Goal: Transaction & Acquisition: Purchase product/service

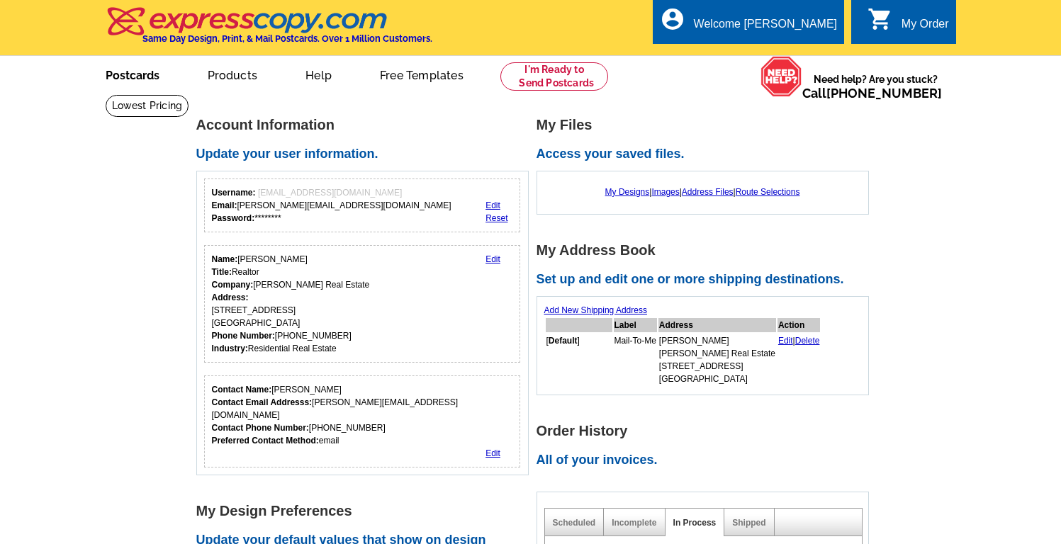
click at [133, 79] on link "Postcards" at bounding box center [132, 73] width 99 height 33
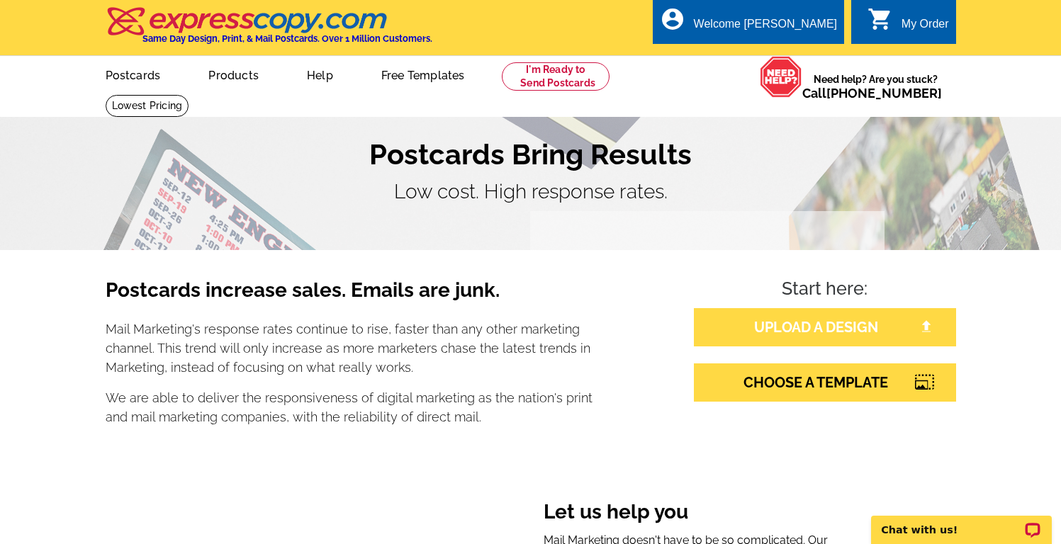
click at [806, 327] on link "UPLOAD A DESIGN" at bounding box center [825, 327] width 262 height 38
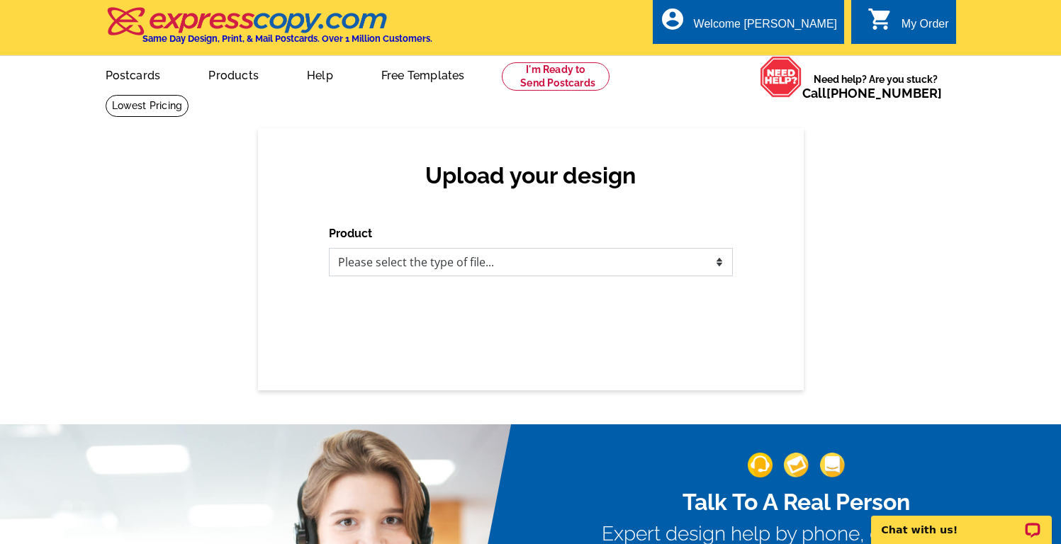
click at [500, 258] on select "Please select the type of file... Postcards Business Cards Letters and flyers G…" at bounding box center [531, 262] width 404 height 28
select select "1"
click at [329, 248] on select "Please select the type of file... Postcards Business Cards Letters and flyers G…" at bounding box center [531, 262] width 404 height 28
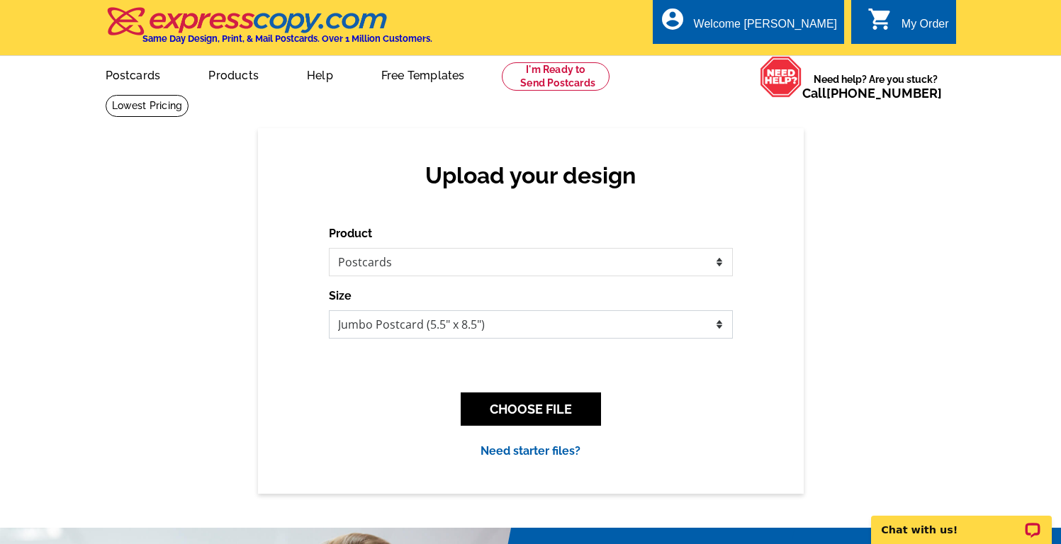
click at [458, 323] on select "Jumbo Postcard (5.5" x 8.5") Regular Postcard (4.25" x 5.6") Panoramic Postcard…" at bounding box center [531, 324] width 404 height 28
select select "1"
click at [329, 310] on select "Jumbo Postcard (5.5" x 8.5") Regular Postcard (4.25" x 5.6") Panoramic Postcard…" at bounding box center [531, 324] width 404 height 28
click at [524, 412] on button "CHOOSE FILE" at bounding box center [531, 409] width 140 height 33
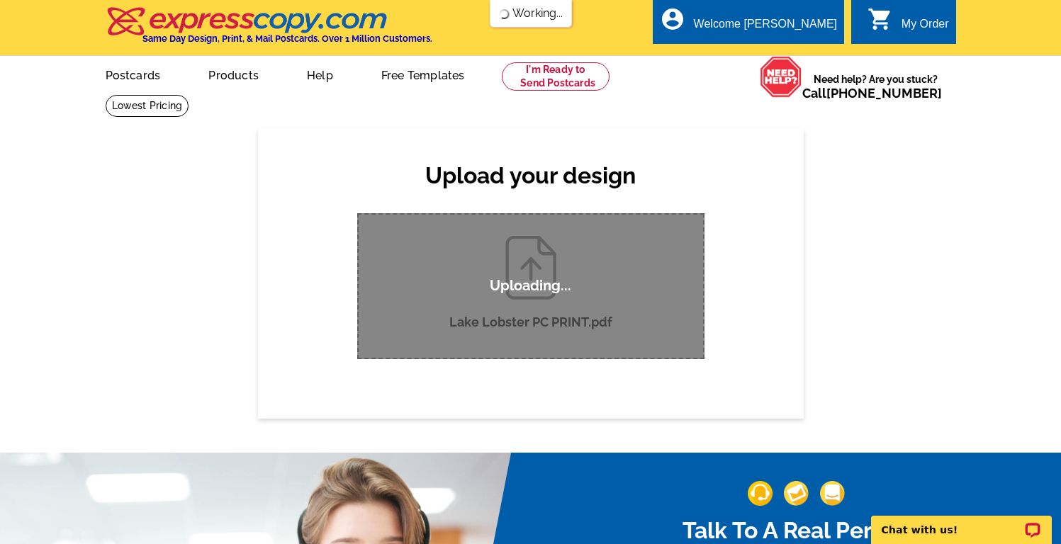
click at [765, 227] on div "Upload your design Product Please select the type of file... Postcards Business…" at bounding box center [531, 273] width 546 height 290
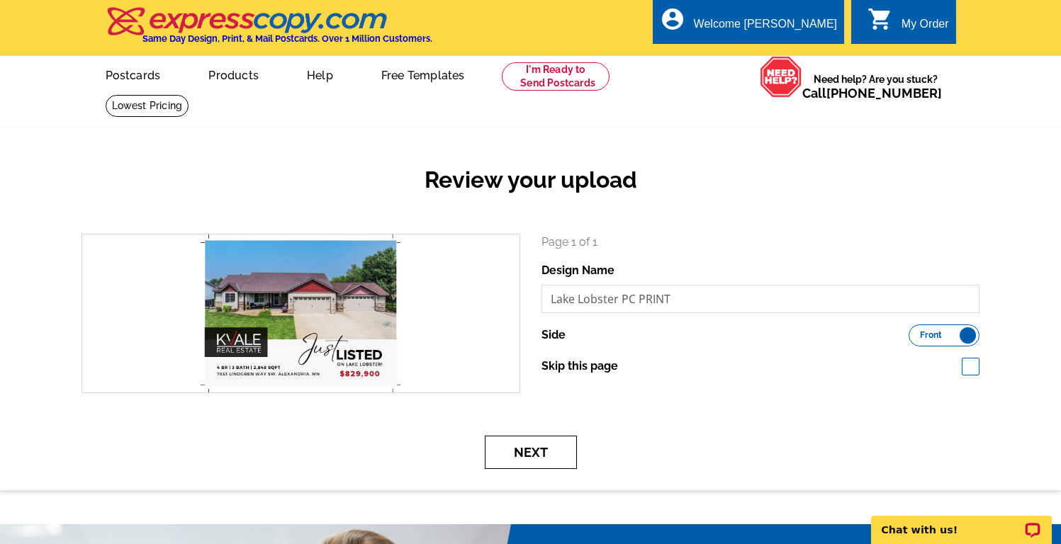
click at [550, 446] on button "Next" at bounding box center [531, 452] width 92 height 33
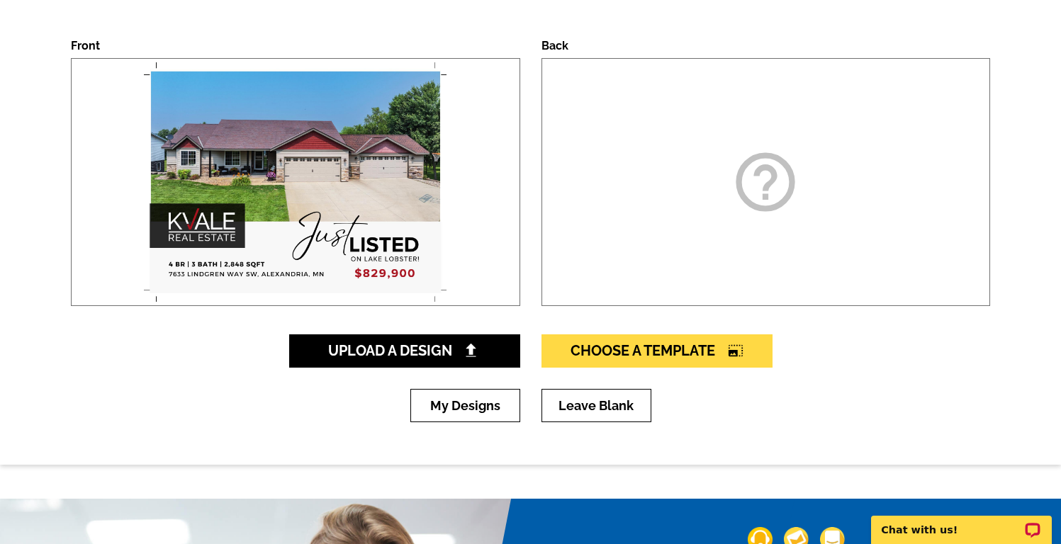
scroll to position [207, 0]
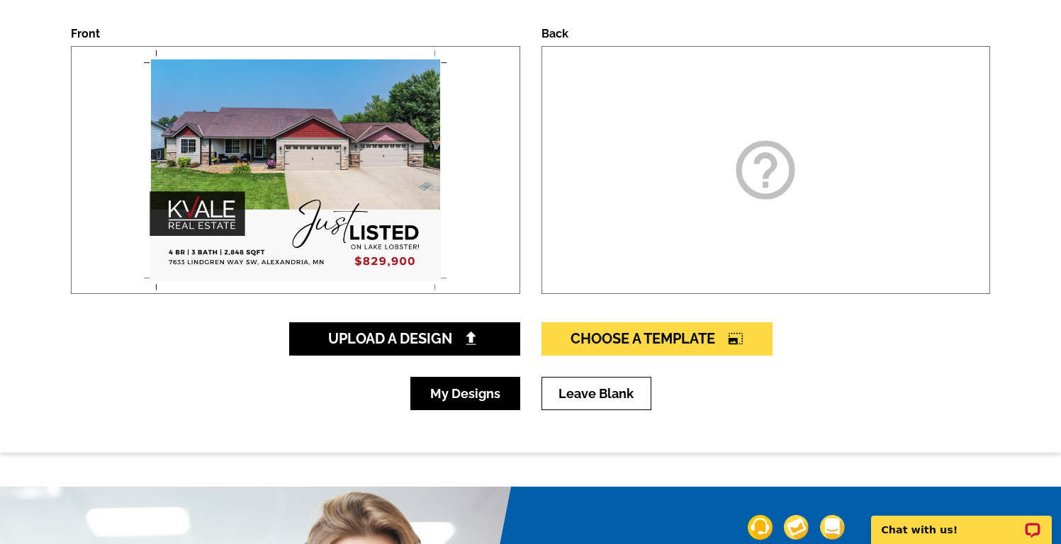
click at [498, 394] on link "My Designs" at bounding box center [465, 393] width 110 height 33
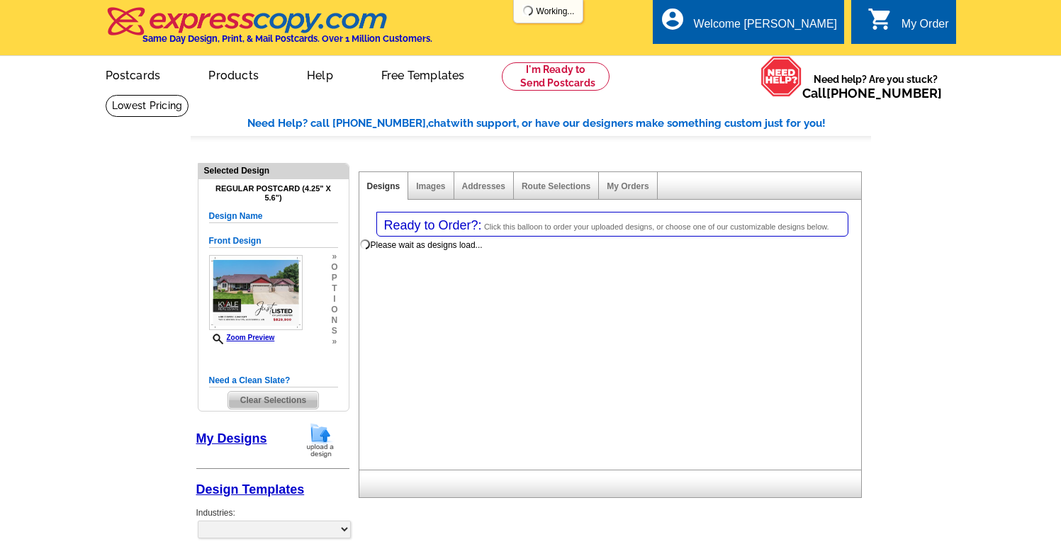
select select "1"
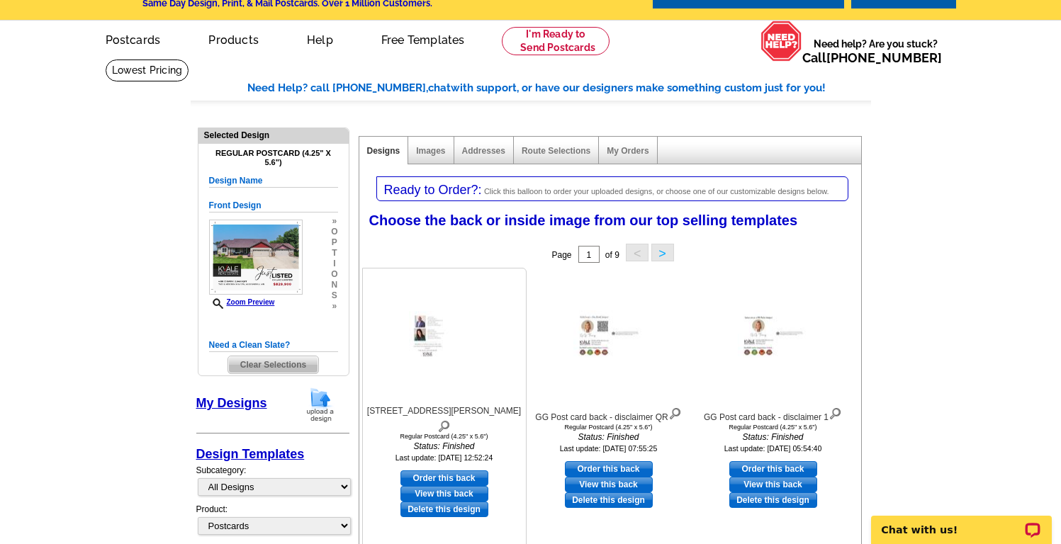
scroll to position [38, 0]
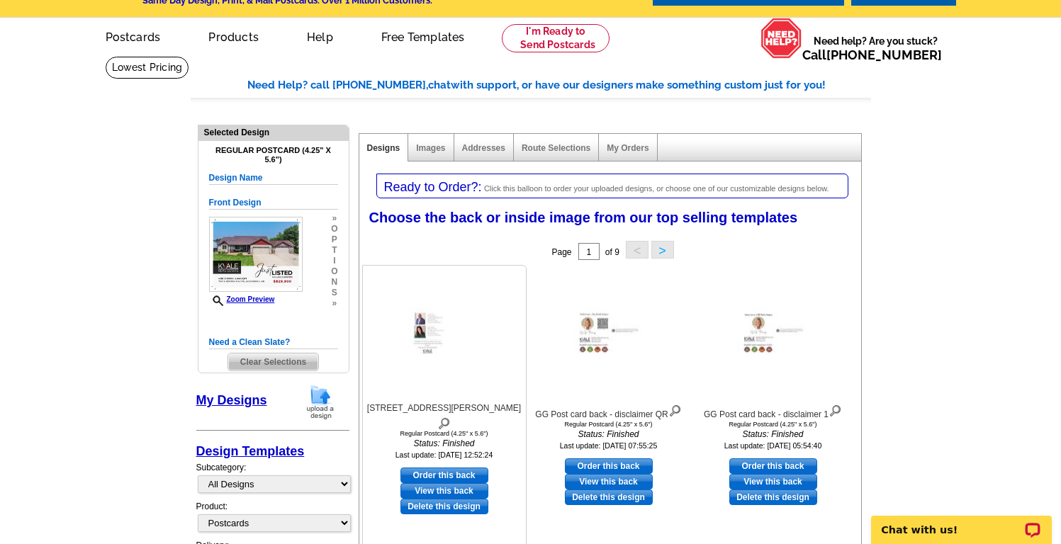
click at [463, 468] on link "Order this back" at bounding box center [444, 476] width 88 height 16
select select "front"
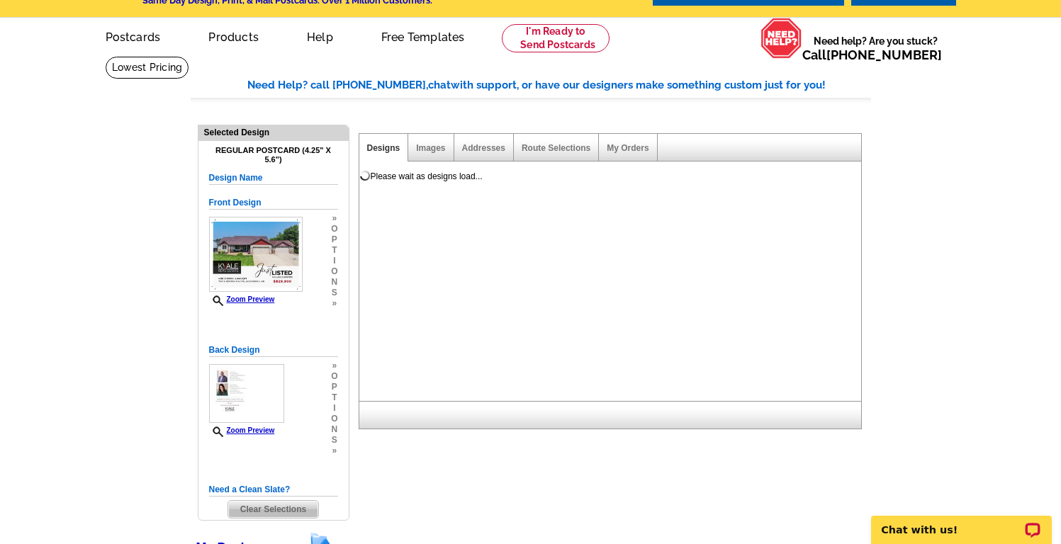
scroll to position [0, 0]
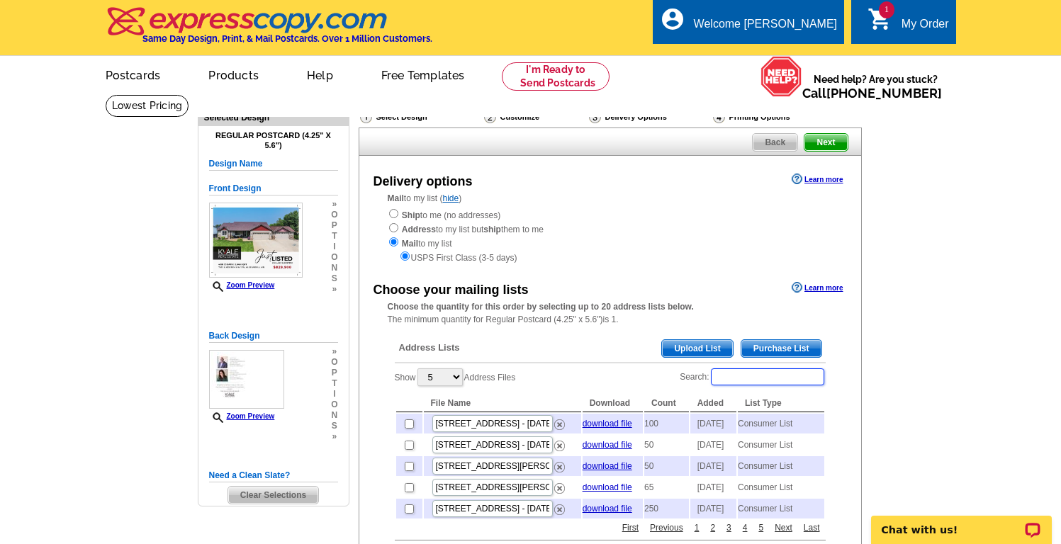
click at [757, 375] on input "Search:" at bounding box center [767, 376] width 113 height 17
type input "lindgren way"
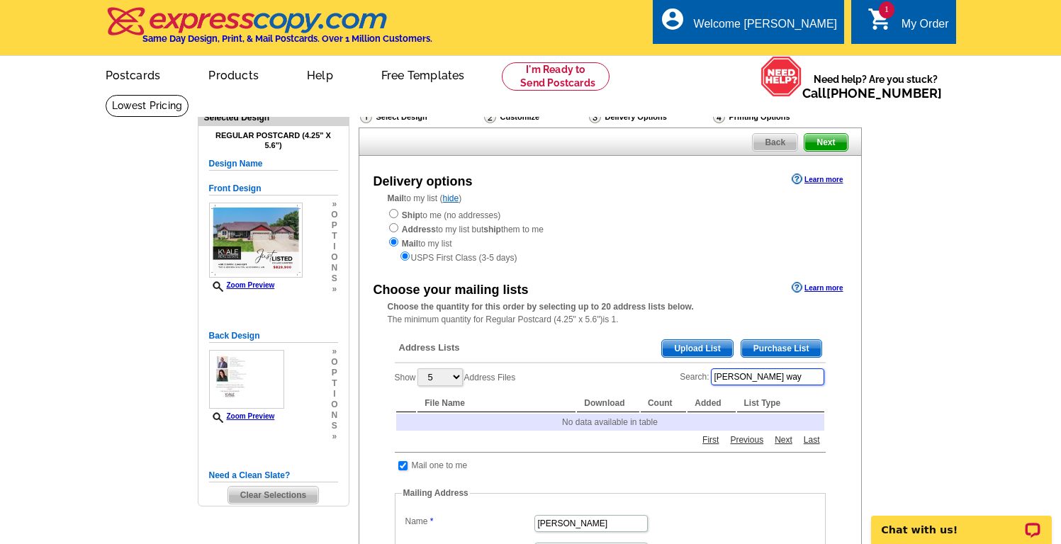
drag, startPoint x: 794, startPoint y: 376, endPoint x: 668, endPoint y: 368, distance: 126.4
click at [672, 370] on div "Show 5 10 25 50 100 Address Files Search: lindgren way File Name Download Count…" at bounding box center [610, 399] width 431 height 65
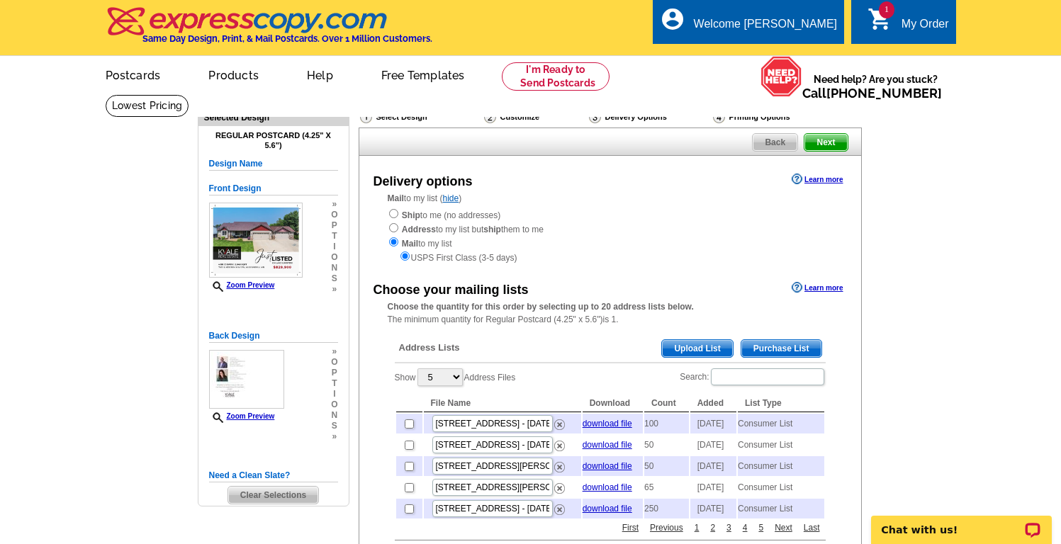
click at [778, 346] on span "Purchase List" at bounding box center [781, 348] width 80 height 17
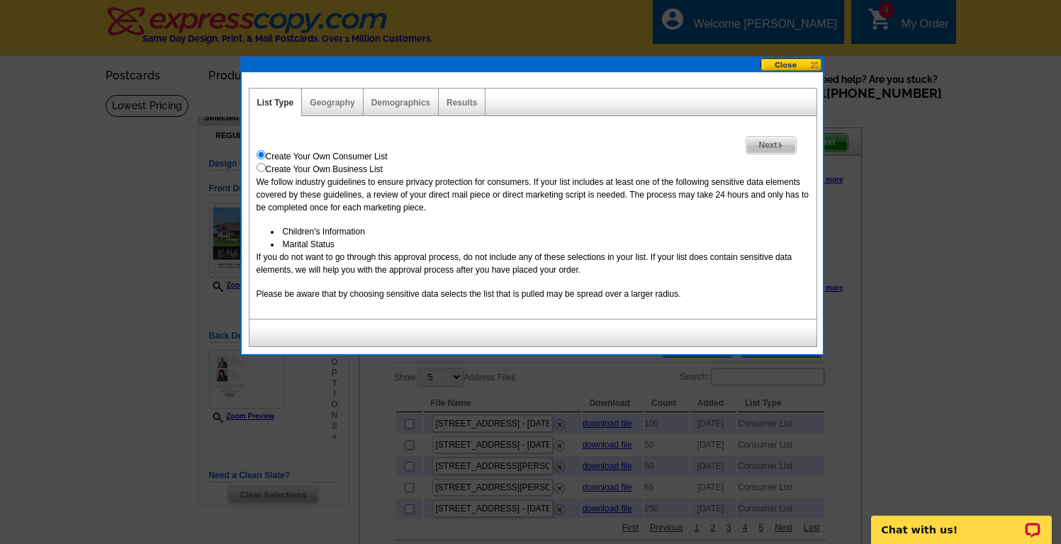
click at [773, 140] on span "Next" at bounding box center [770, 145] width 49 height 17
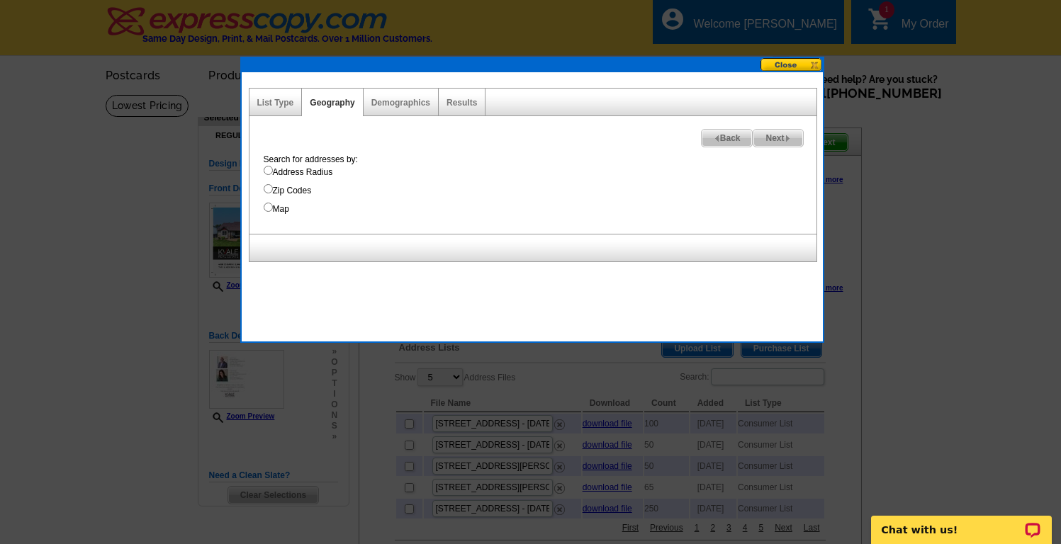
click at [267, 208] on input "Map" at bounding box center [268, 207] width 9 height 9
radio input "true"
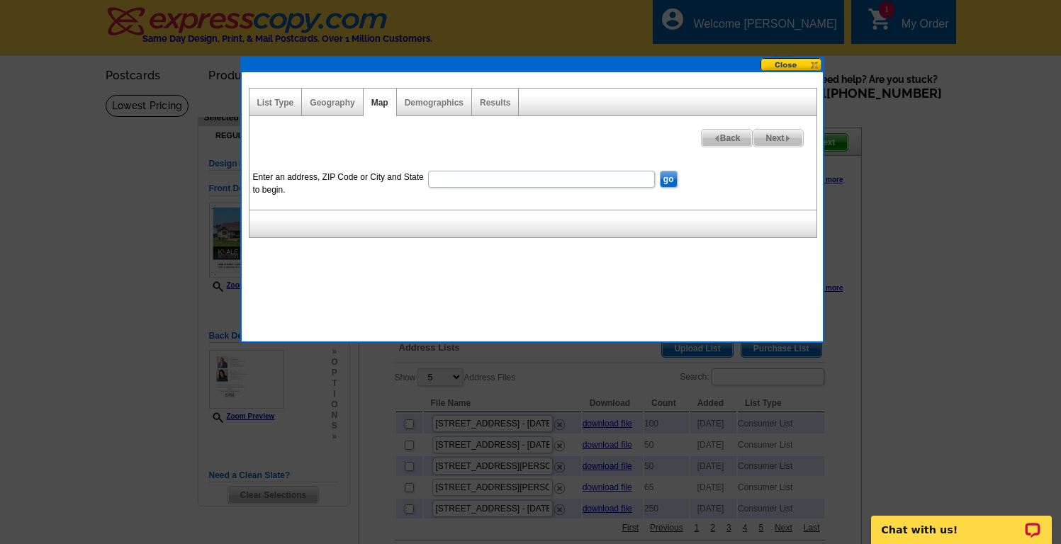
click at [496, 181] on input "Enter an address, ZIP Code or City and State to begin." at bounding box center [541, 179] width 227 height 17
type input "7633 Lindgren Way SW Alexandria, MN 56308"
click at [667, 179] on input "go" at bounding box center [669, 179] width 18 height 17
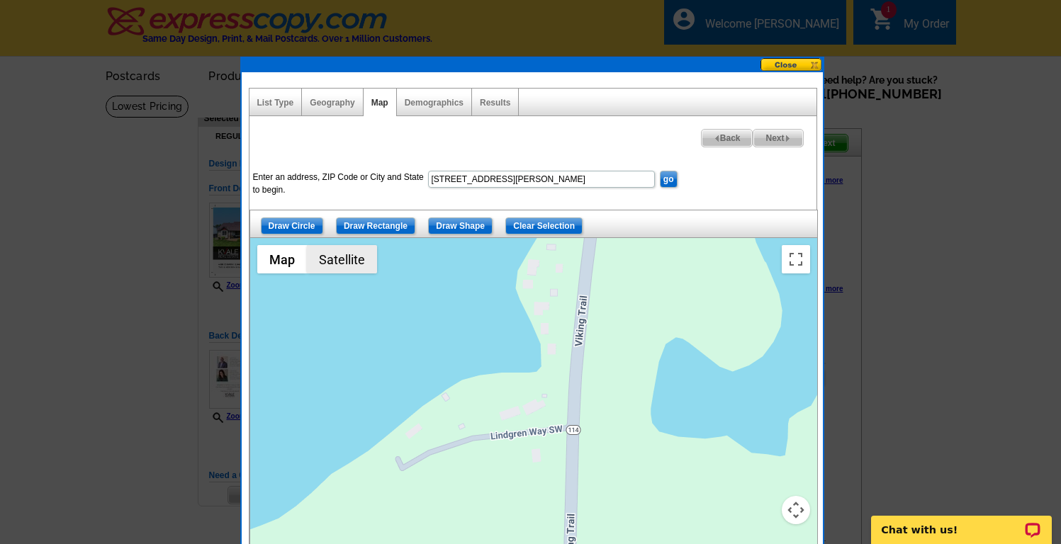
click at [359, 266] on button "Satellite" at bounding box center [342, 259] width 70 height 28
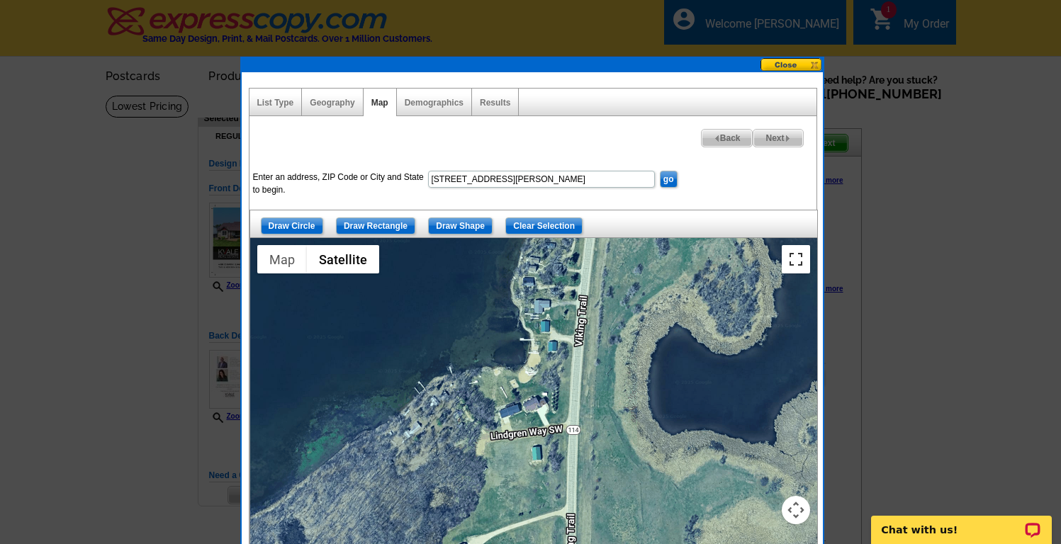
click at [793, 261] on button "Toggle fullscreen view" at bounding box center [796, 259] width 28 height 28
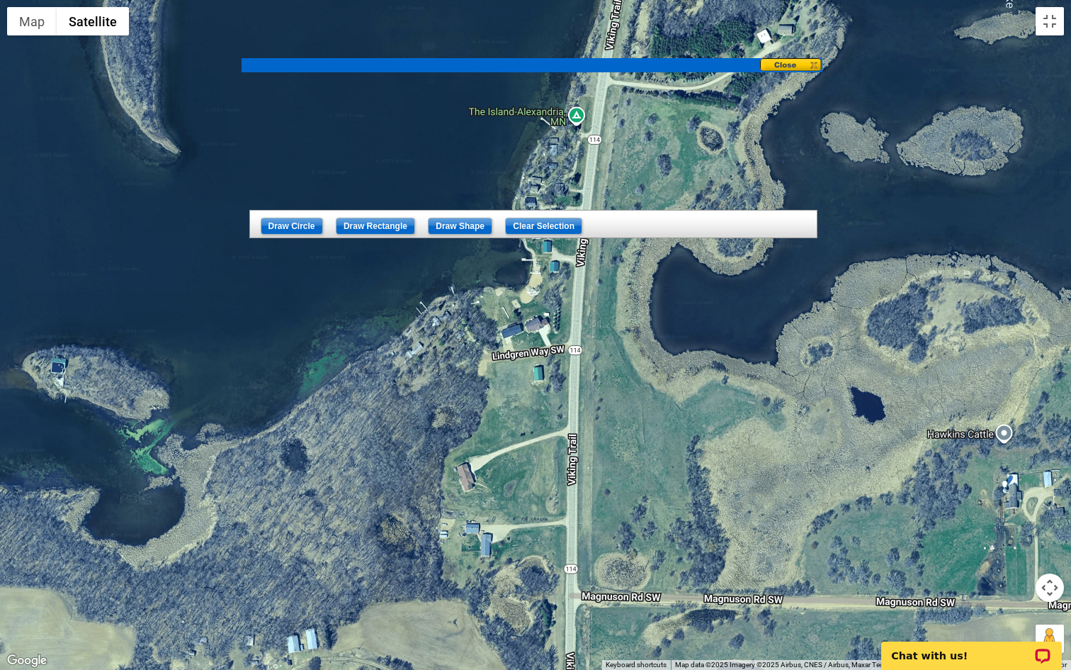
click at [1049, 543] on button "Map camera controls" at bounding box center [1050, 587] width 28 height 28
click at [1009, 543] on button "Zoom in" at bounding box center [1015, 552] width 28 height 28
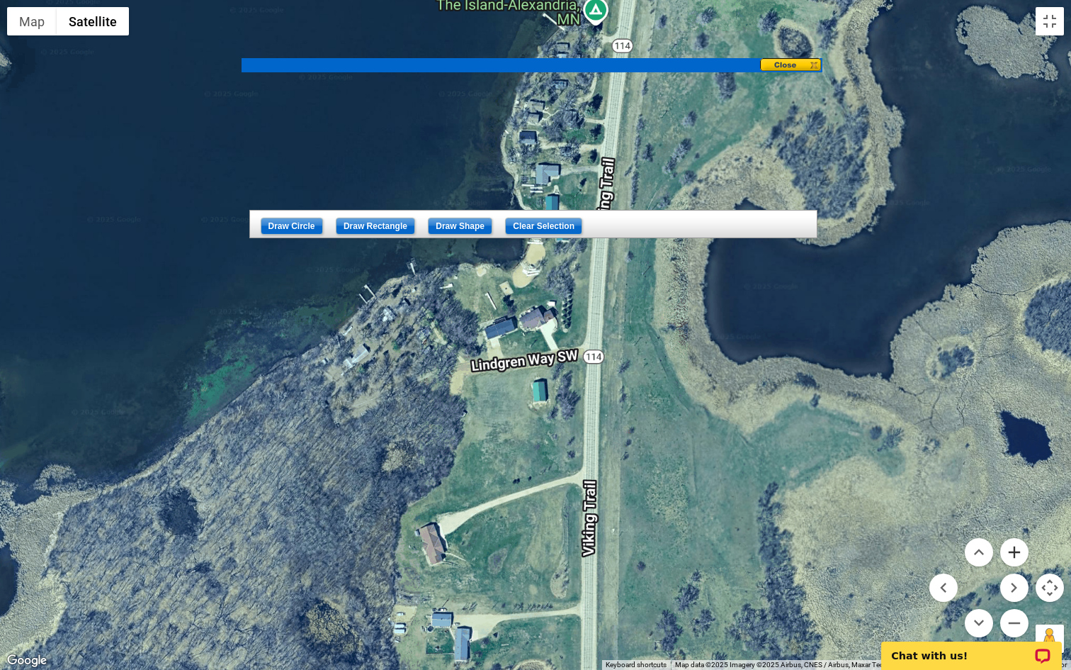
click at [1009, 543] on button "Zoom in" at bounding box center [1015, 552] width 28 height 28
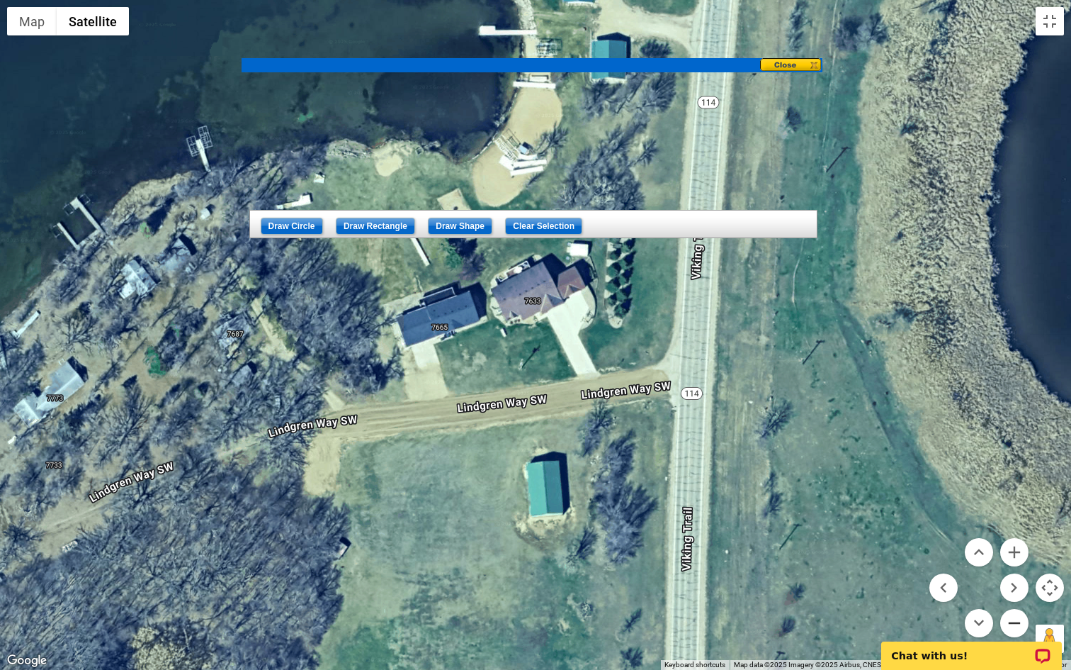
click at [1013, 543] on button "Zoom out" at bounding box center [1015, 623] width 28 height 28
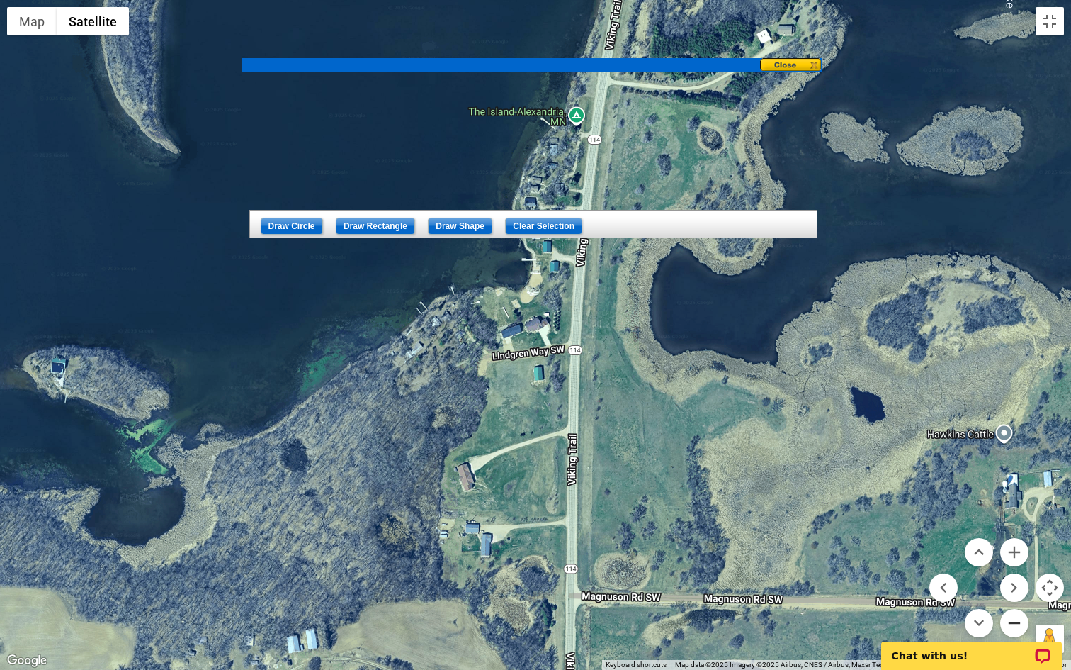
click at [1012, 543] on button "Zoom out" at bounding box center [1015, 623] width 28 height 28
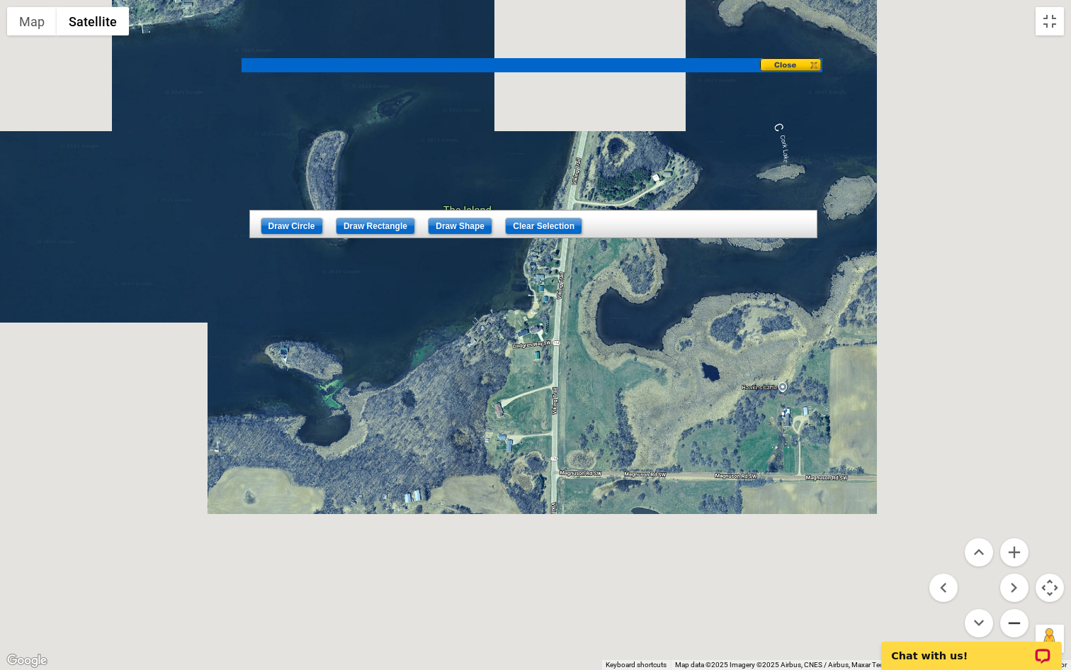
click at [1012, 543] on button "Zoom out" at bounding box center [1015, 623] width 28 height 28
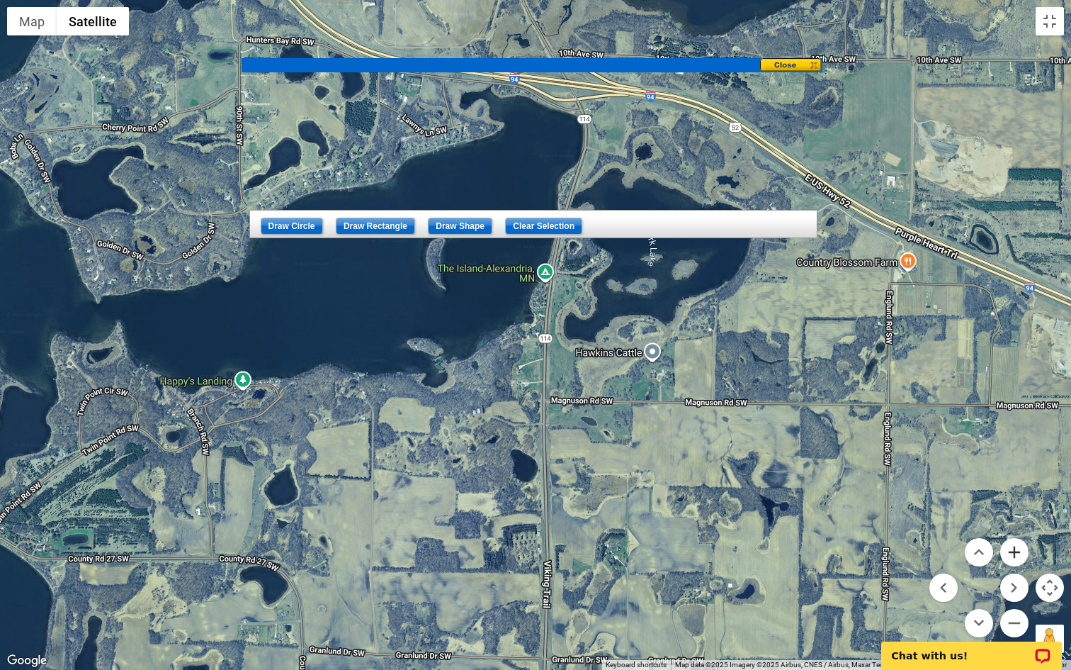
click at [1014, 543] on button "Zoom in" at bounding box center [1015, 552] width 28 height 28
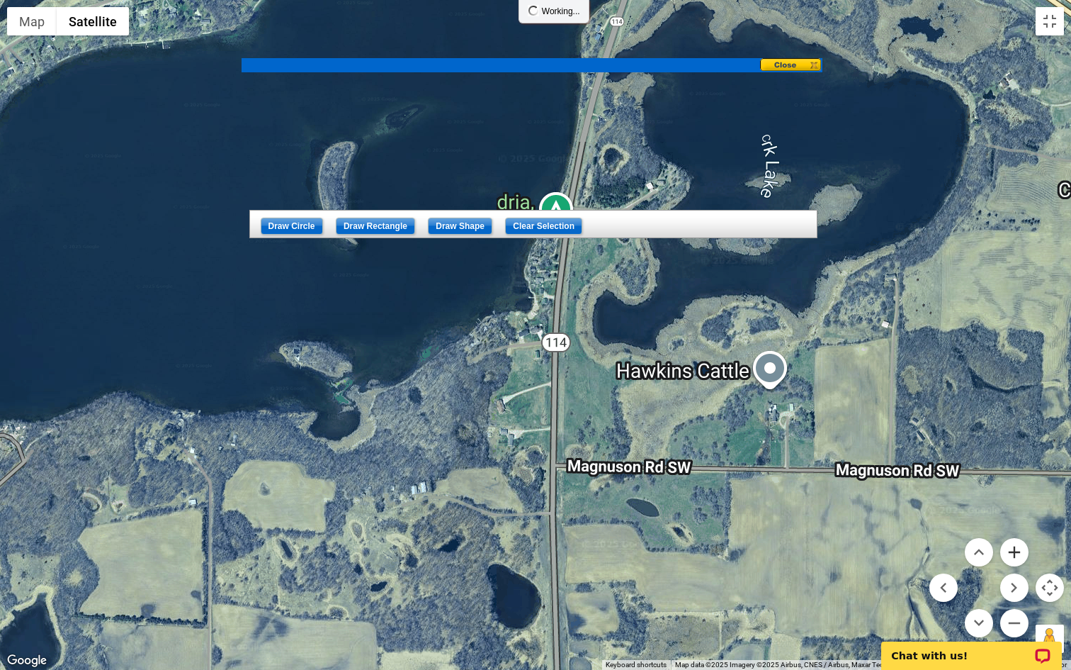
click at [1014, 543] on button "Zoom in" at bounding box center [1015, 552] width 28 height 28
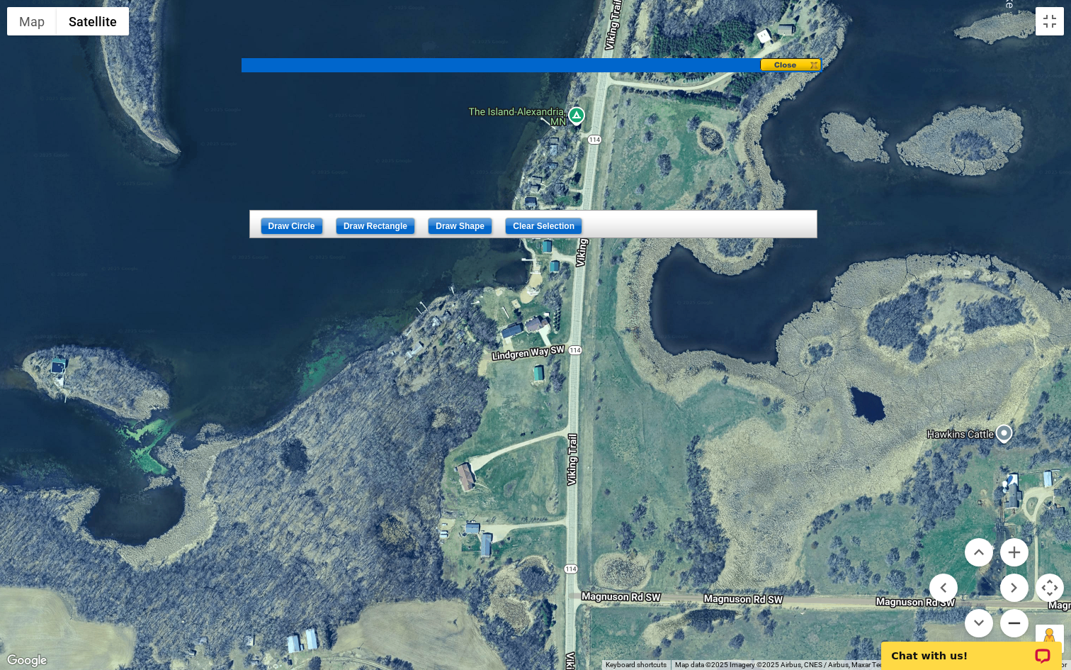
click at [1015, 543] on button "Zoom out" at bounding box center [1015, 623] width 28 height 28
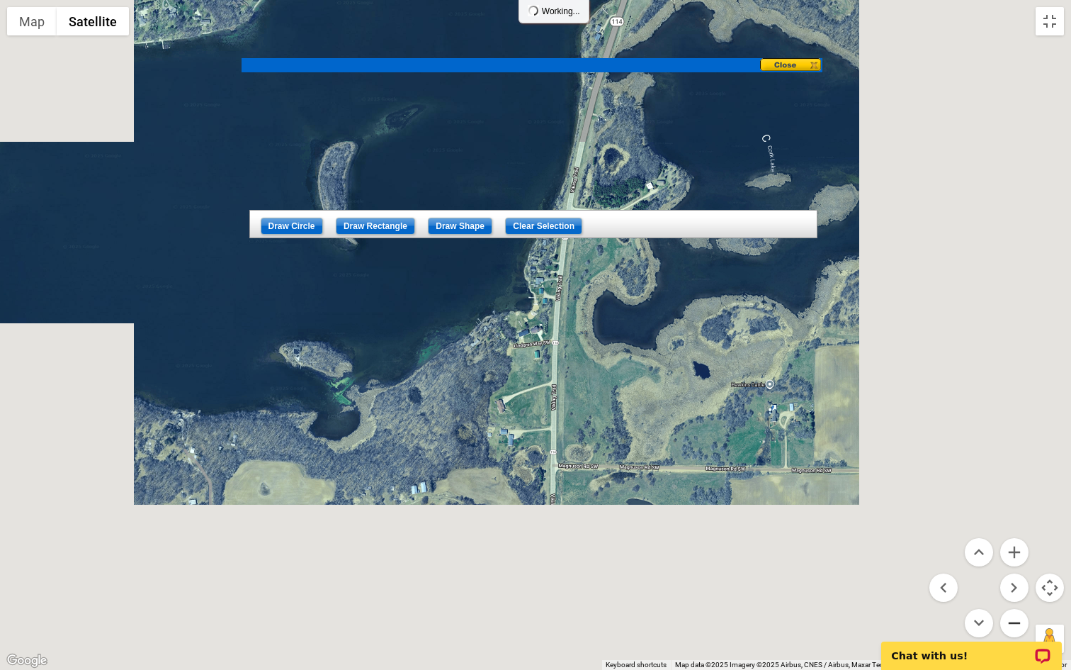
click at [1015, 543] on button "Zoom out" at bounding box center [1015, 623] width 28 height 28
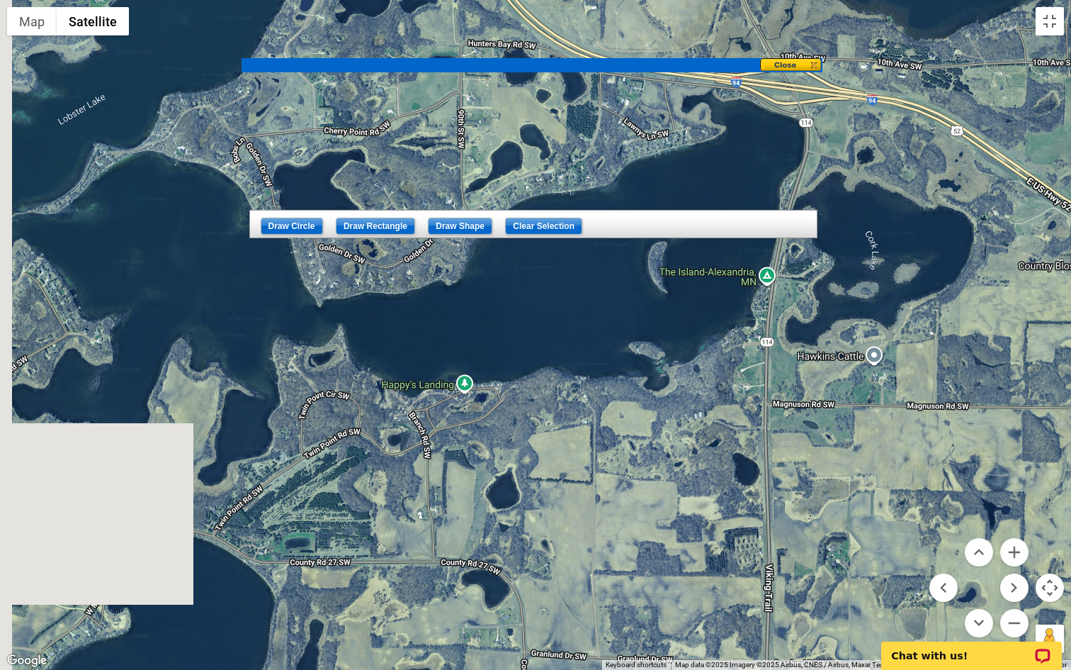
drag, startPoint x: 583, startPoint y: 509, endPoint x: 806, endPoint y: 513, distance: 223.2
click at [806, 513] on div at bounding box center [535, 335] width 1071 height 670
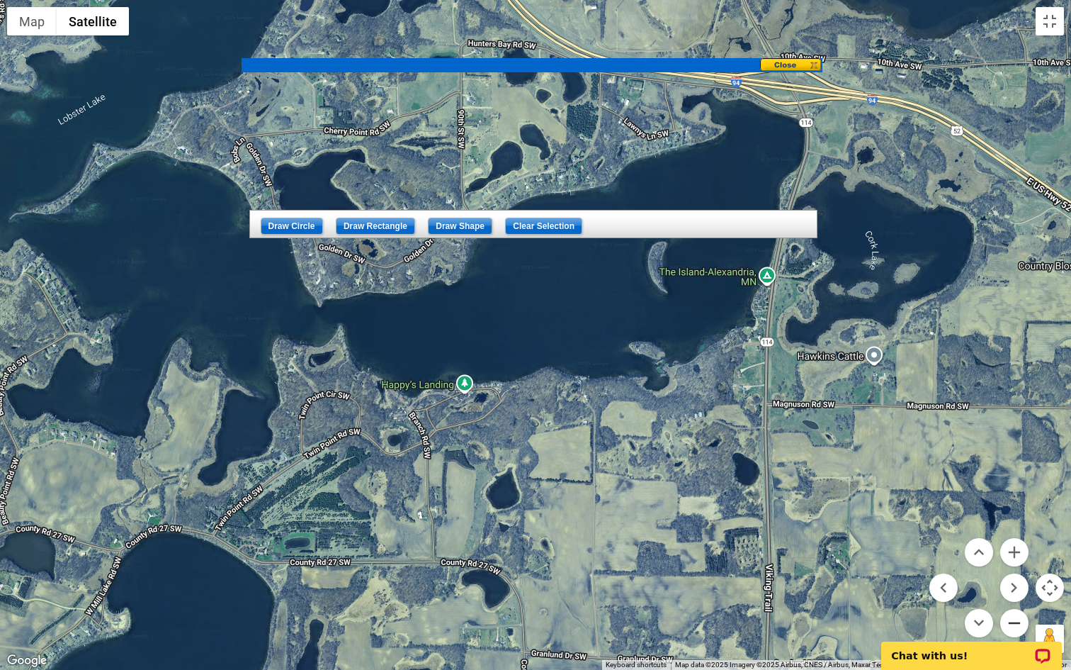
click at [1013, 543] on button "Zoom out" at bounding box center [1015, 623] width 28 height 28
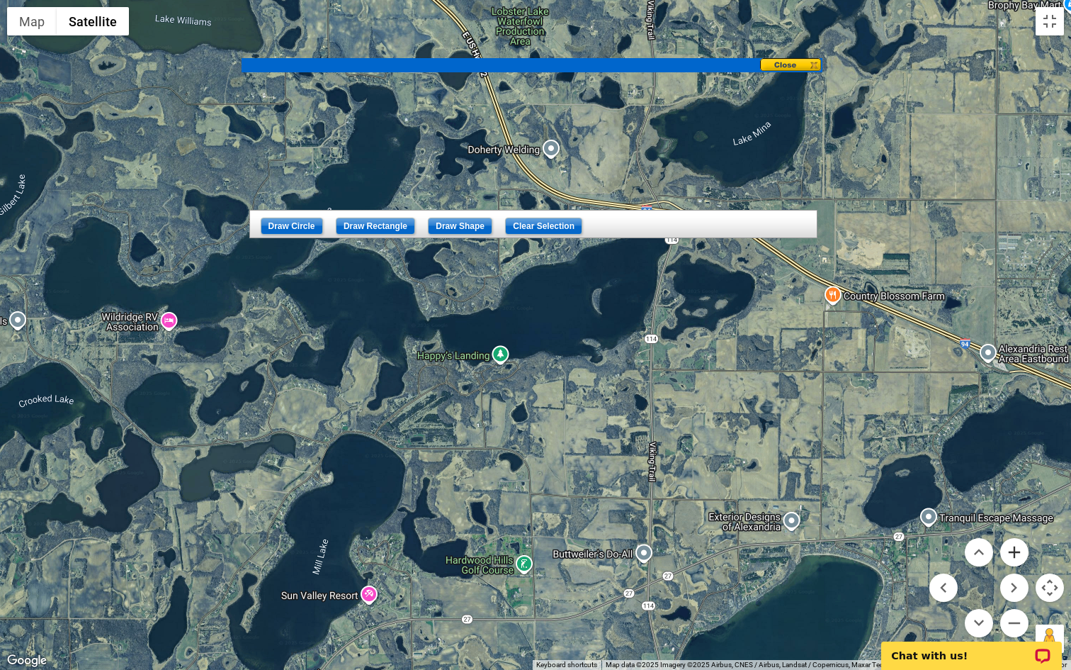
click at [1018, 543] on button "Zoom in" at bounding box center [1015, 552] width 28 height 28
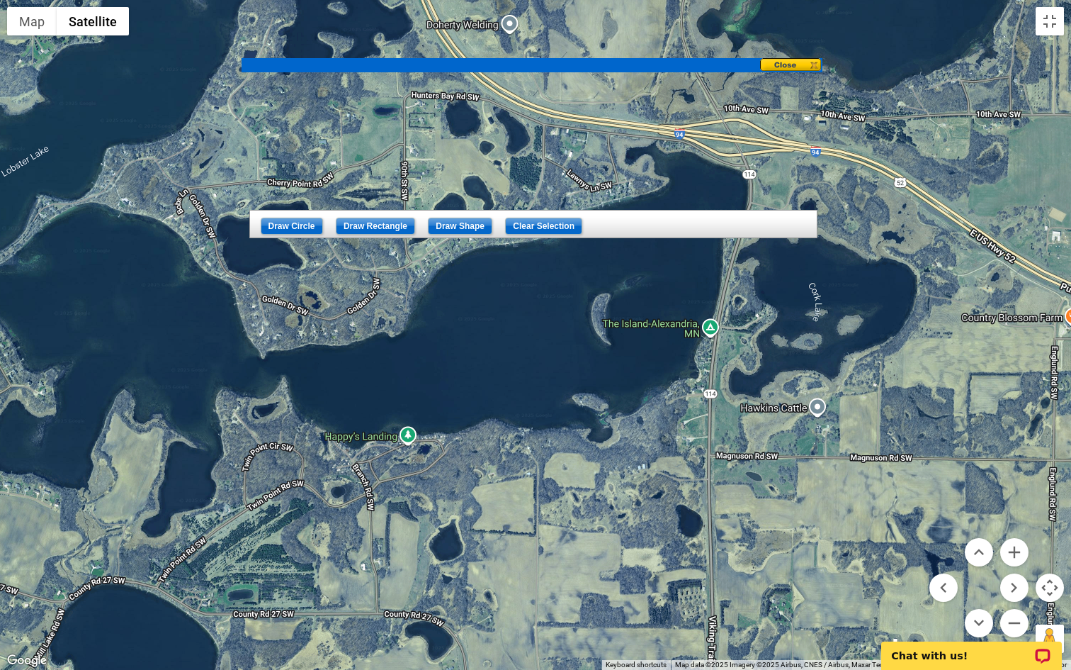
drag, startPoint x: 743, startPoint y: 368, endPoint x: 675, endPoint y: 424, distance: 88.5
click at [675, 424] on div at bounding box center [535, 335] width 1071 height 670
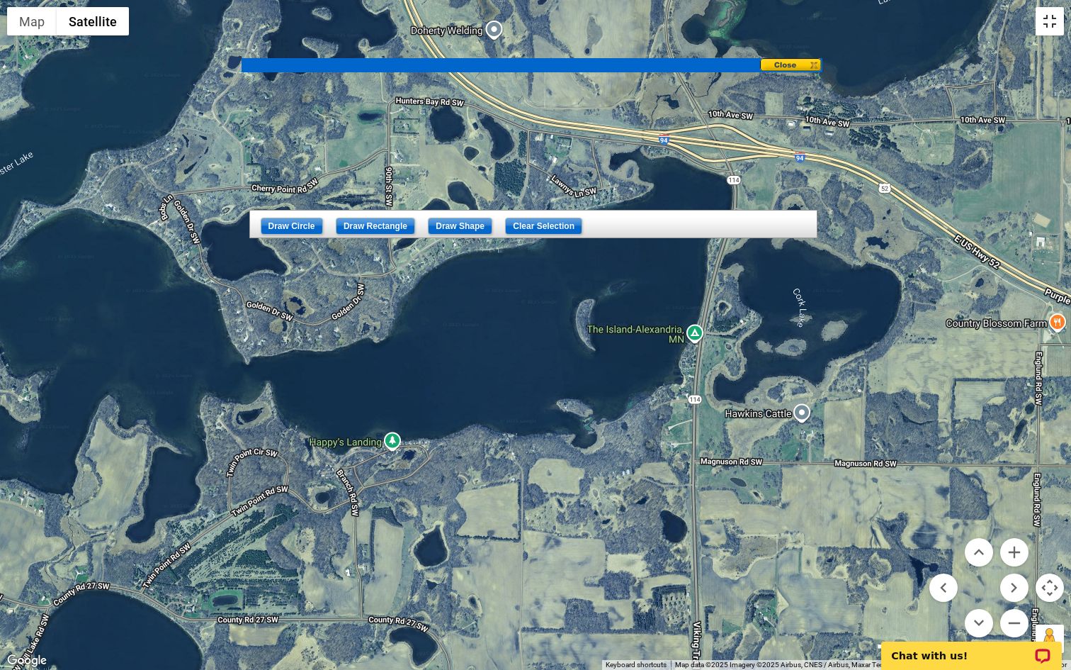
click at [1052, 28] on button "Toggle fullscreen view" at bounding box center [1050, 21] width 28 height 28
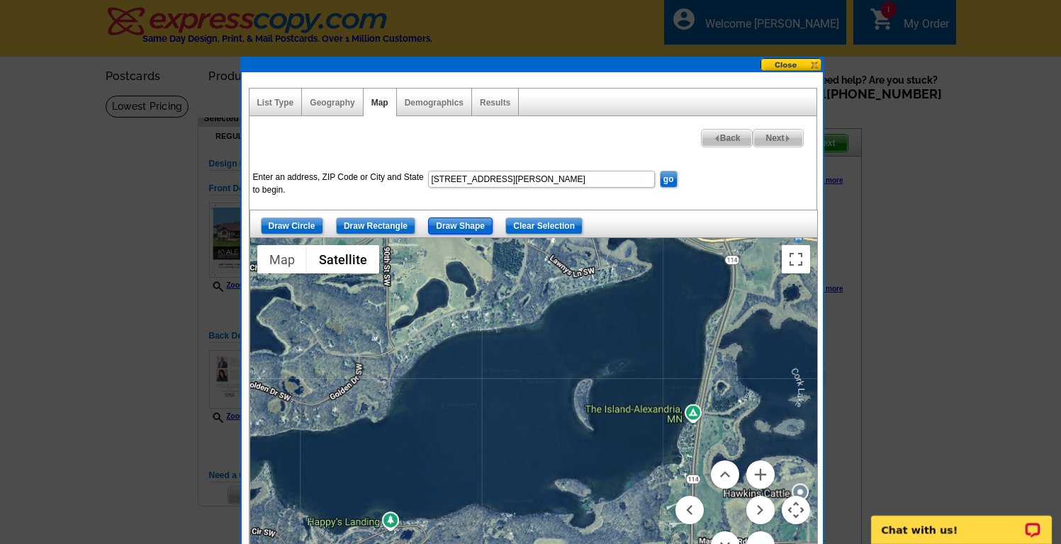
click at [473, 226] on input "Draw Shape" at bounding box center [460, 226] width 64 height 17
click at [658, 478] on div at bounding box center [533, 415] width 567 height 354
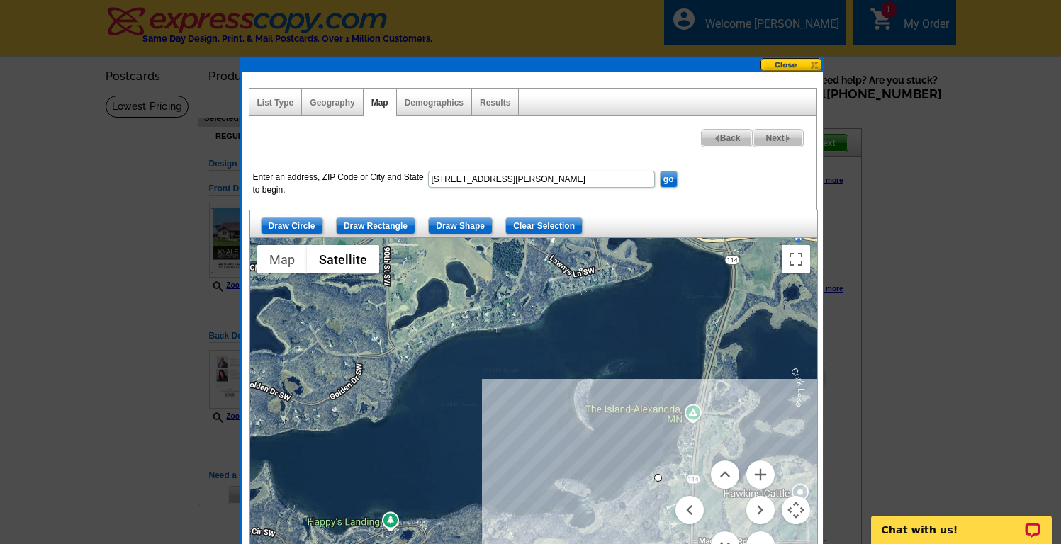
click at [687, 462] on menu at bounding box center [724, 510] width 99 height 99
click at [676, 473] on menu at bounding box center [724, 510] width 99 height 99
click at [686, 444] on div at bounding box center [533, 415] width 567 height 354
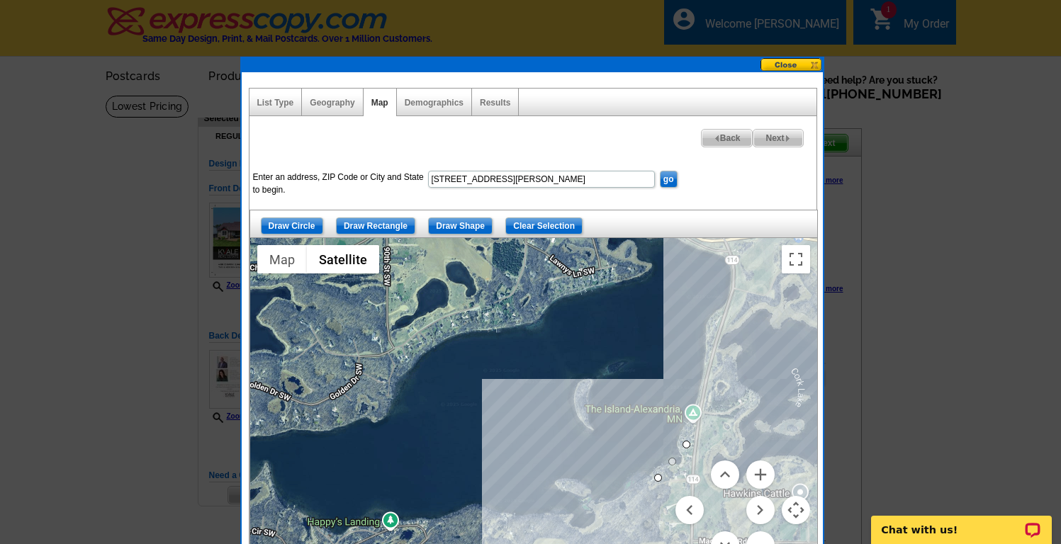
click at [715, 368] on div at bounding box center [533, 415] width 567 height 354
click at [740, 276] on div at bounding box center [533, 415] width 567 height 354
click at [536, 222] on input "Clear Selection" at bounding box center [543, 226] width 77 height 17
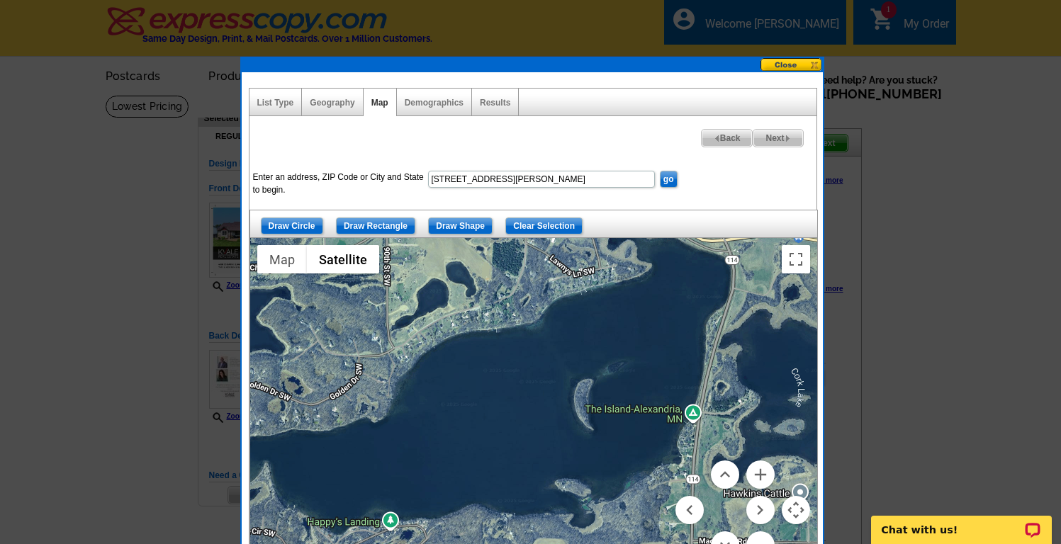
click at [797, 514] on button "Map camera controls" at bounding box center [796, 510] width 28 height 28
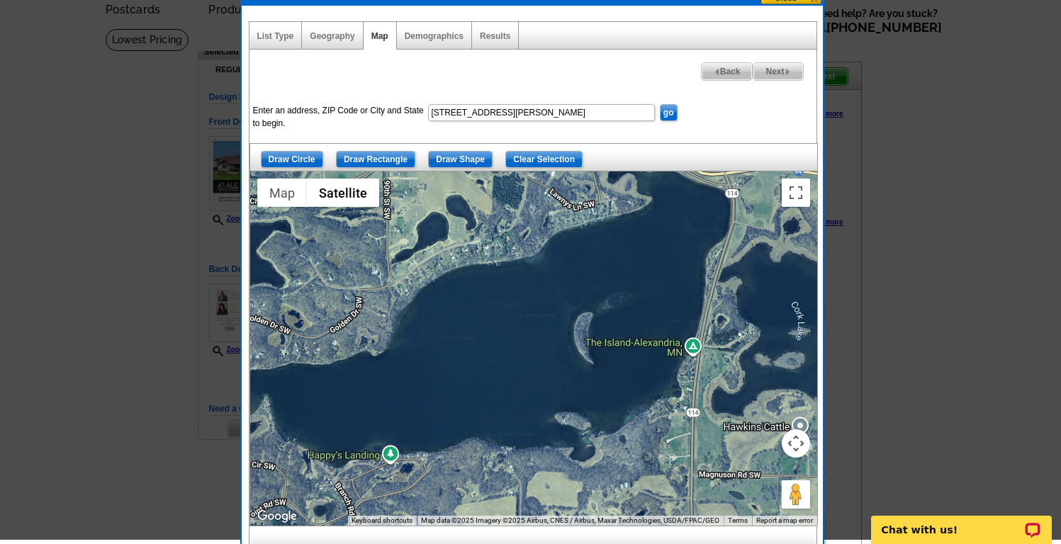
scroll to position [68, 0]
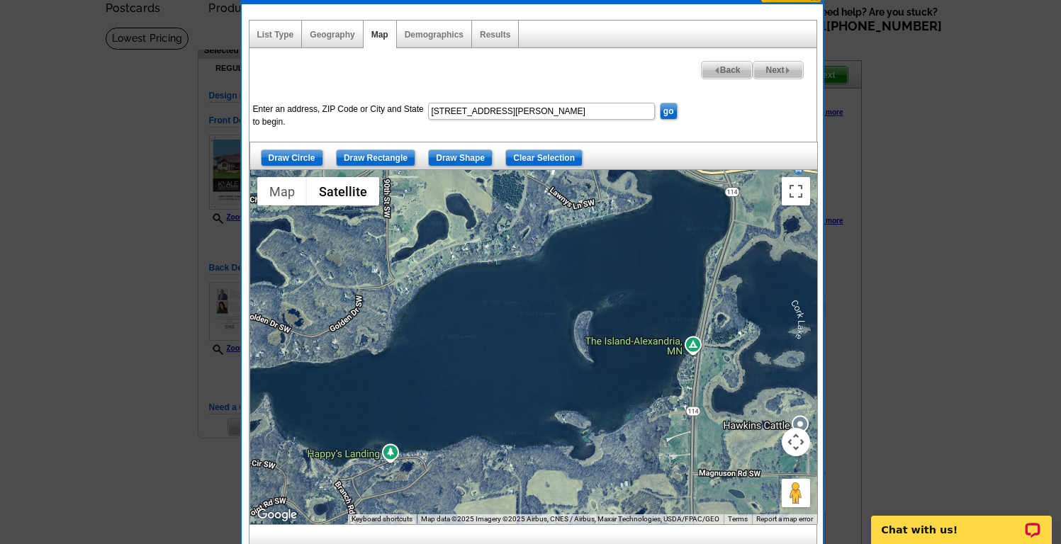
click at [795, 439] on button "Map camera controls" at bounding box center [796, 442] width 28 height 28
click at [754, 473] on button "Zoom out" at bounding box center [760, 477] width 28 height 28
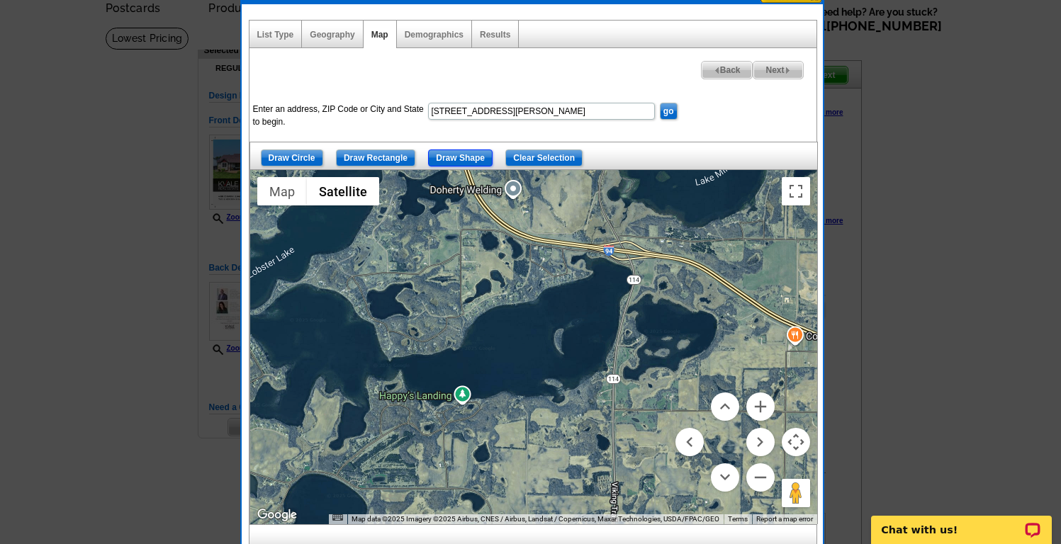
click at [468, 159] on input "Draw Shape" at bounding box center [460, 158] width 64 height 17
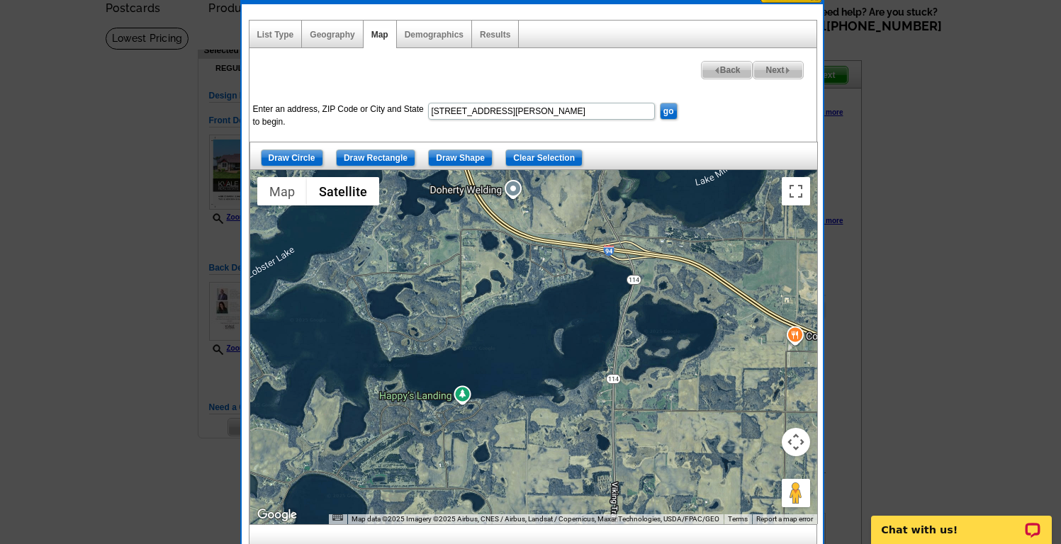
click at [596, 380] on div at bounding box center [533, 347] width 567 height 354
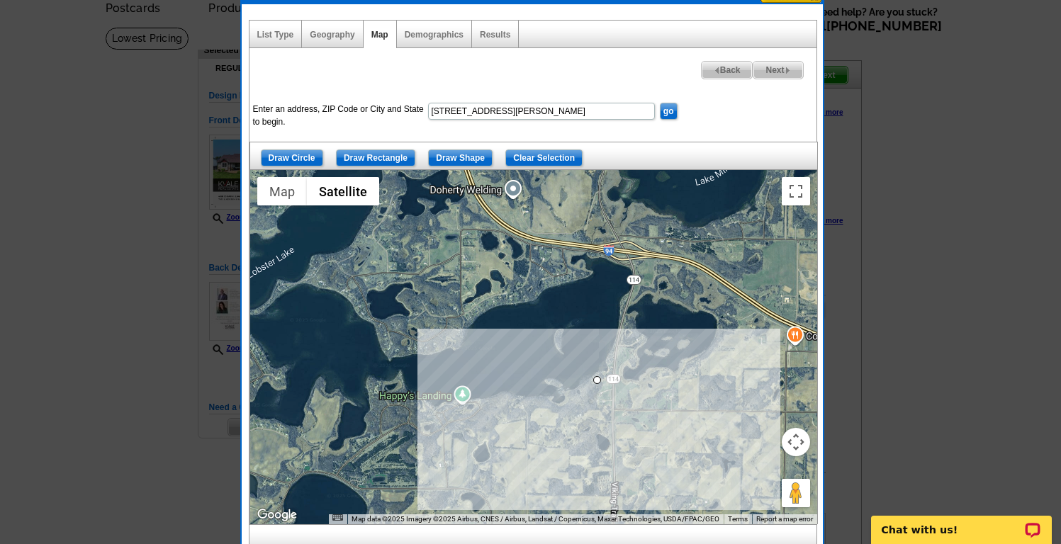
click at [613, 360] on div at bounding box center [533, 347] width 567 height 354
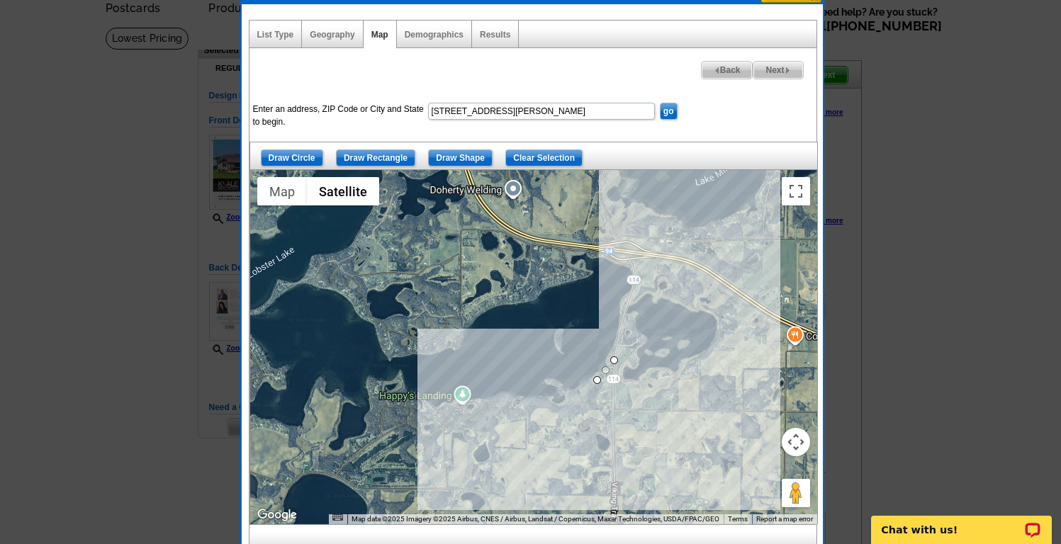
click at [629, 305] on div at bounding box center [533, 347] width 567 height 354
click at [640, 268] on div at bounding box center [533, 347] width 567 height 354
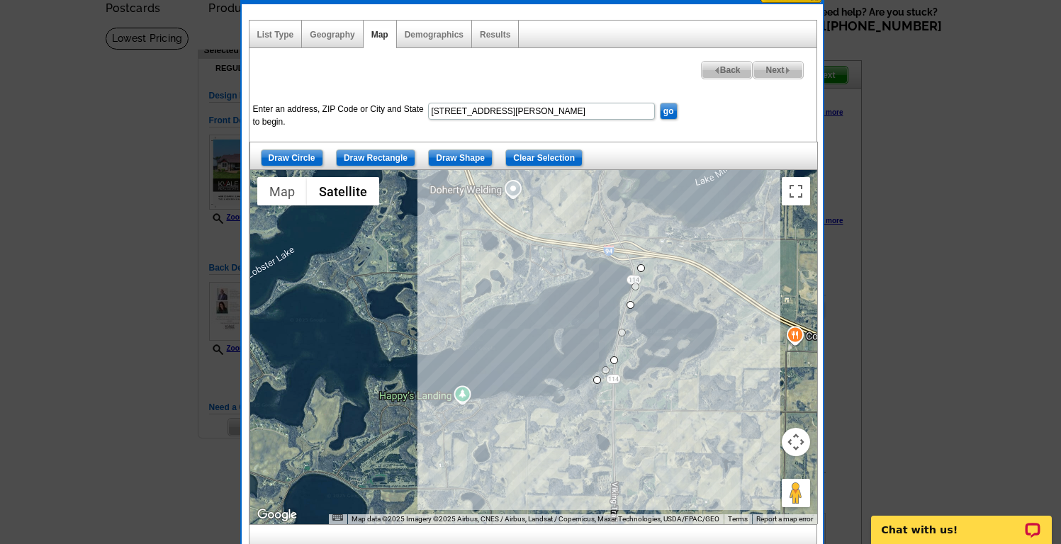
click at [599, 247] on div at bounding box center [533, 347] width 567 height 354
click at [560, 252] on div at bounding box center [533, 347] width 567 height 354
click at [567, 274] on div at bounding box center [533, 347] width 567 height 354
click at [519, 294] on div at bounding box center [533, 347] width 567 height 354
click at [463, 317] on div at bounding box center [533, 347] width 567 height 354
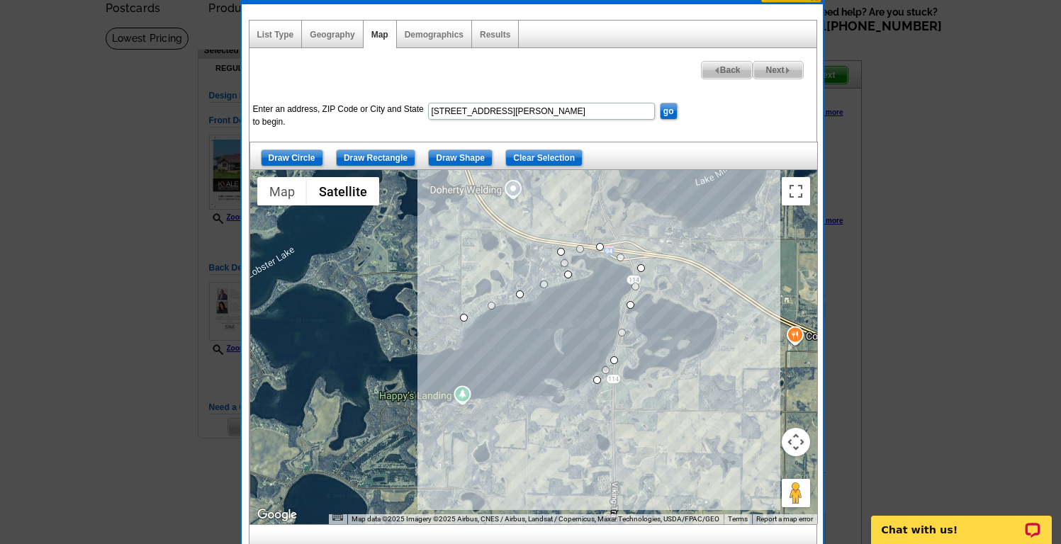
click at [434, 348] on div at bounding box center [533, 347] width 567 height 354
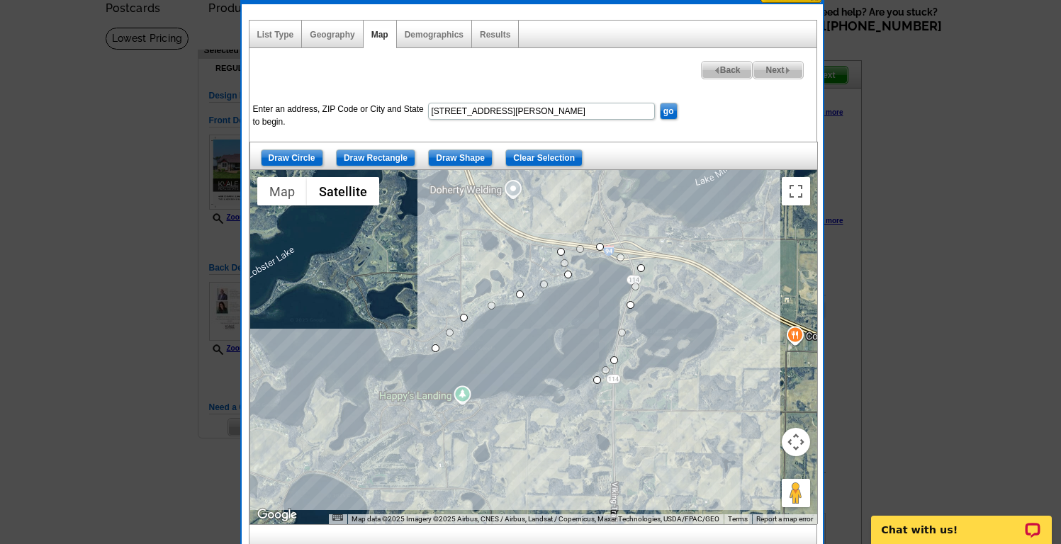
click at [390, 343] on div at bounding box center [533, 347] width 567 height 354
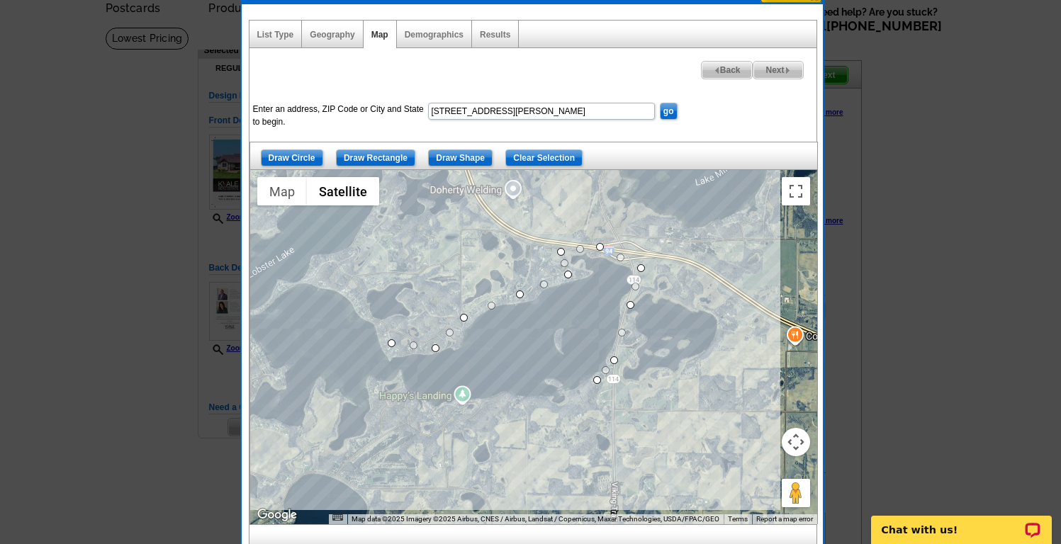
click at [347, 288] on div at bounding box center [533, 347] width 567 height 354
click at [332, 271] on div at bounding box center [533, 347] width 567 height 354
click at [356, 255] on div at bounding box center [533, 347] width 567 height 354
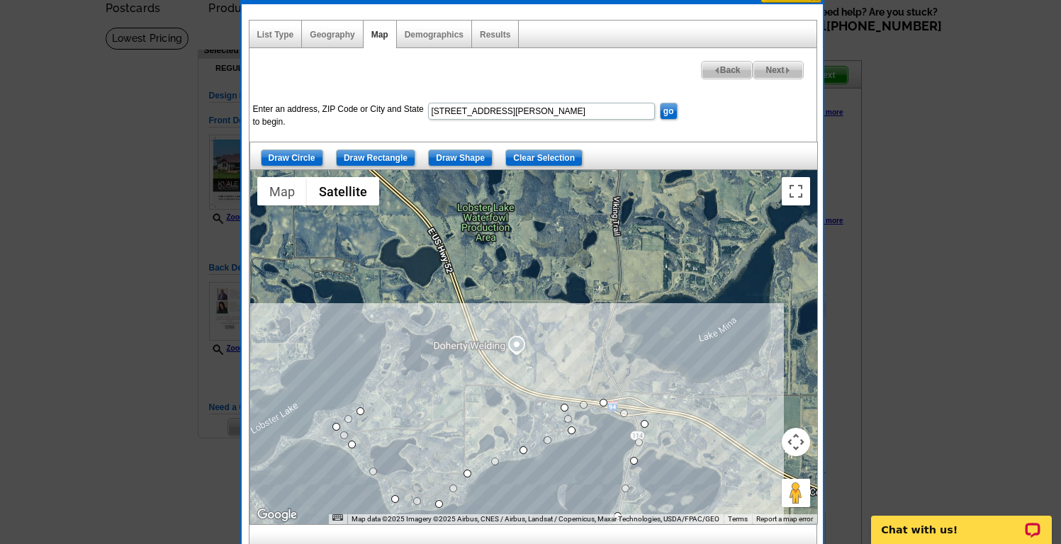
drag, startPoint x: 372, startPoint y: 232, endPoint x: 375, endPoint y: 388, distance: 155.9
click at [375, 388] on div at bounding box center [533, 347] width 567 height 354
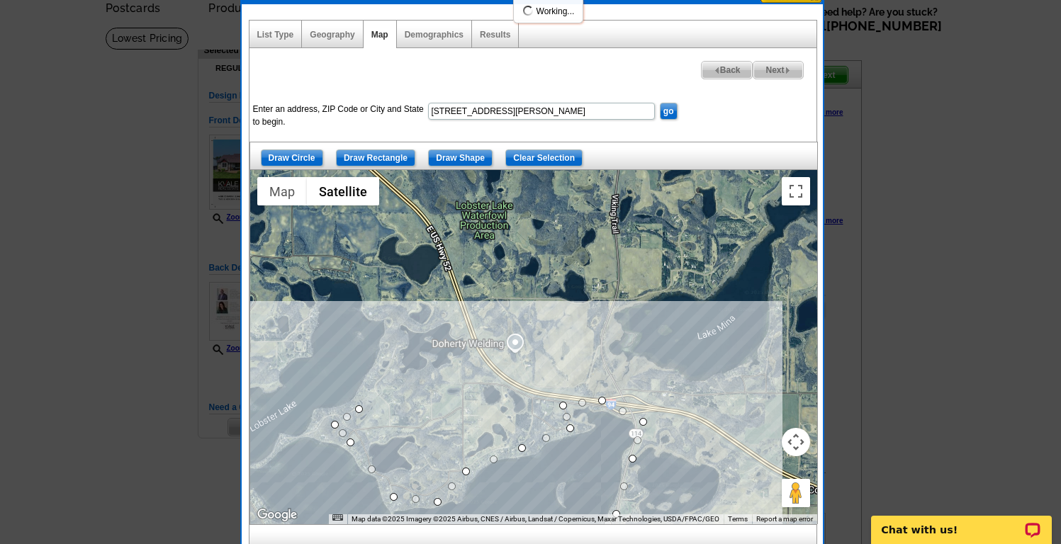
click at [392, 339] on div at bounding box center [533, 347] width 567 height 354
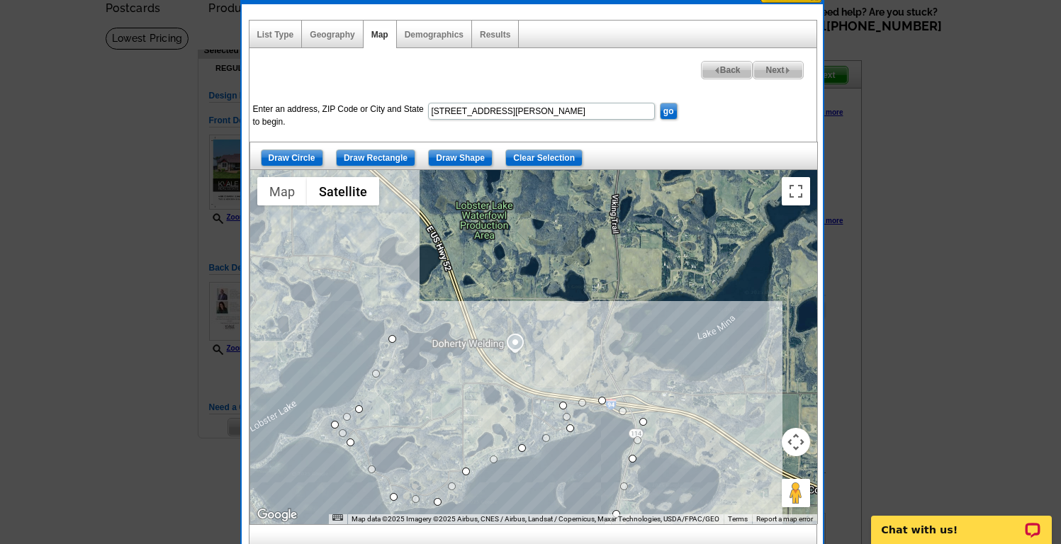
click at [384, 308] on div at bounding box center [533, 347] width 567 height 354
click at [342, 267] on div at bounding box center [533, 347] width 567 height 354
click at [300, 276] on div at bounding box center [533, 347] width 567 height 354
click at [306, 331] on div at bounding box center [533, 347] width 567 height 354
click at [264, 377] on div at bounding box center [533, 347] width 567 height 354
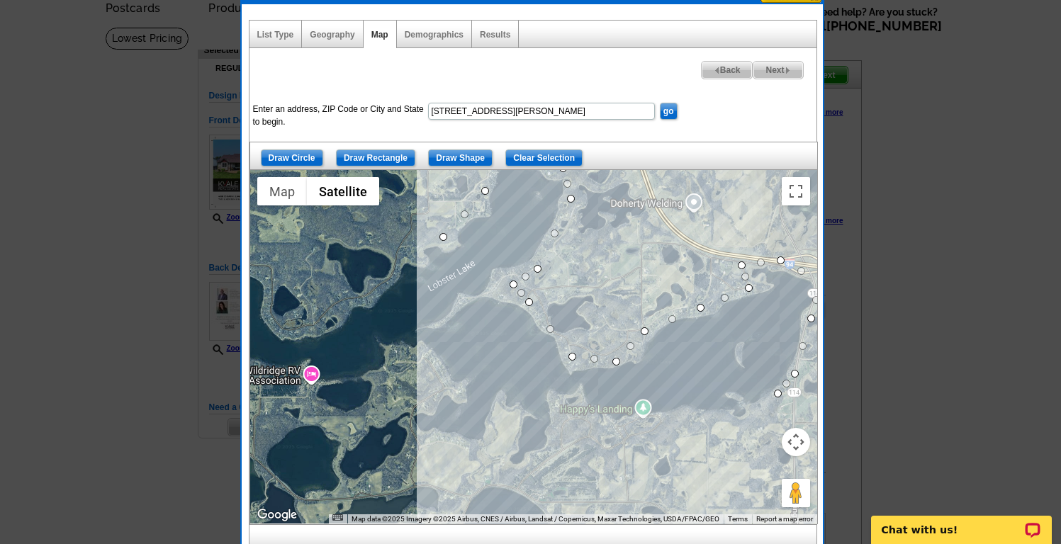
drag, startPoint x: 270, startPoint y: 375, endPoint x: 453, endPoint y: 230, distance: 233.5
click at [453, 230] on div at bounding box center [533, 347] width 567 height 354
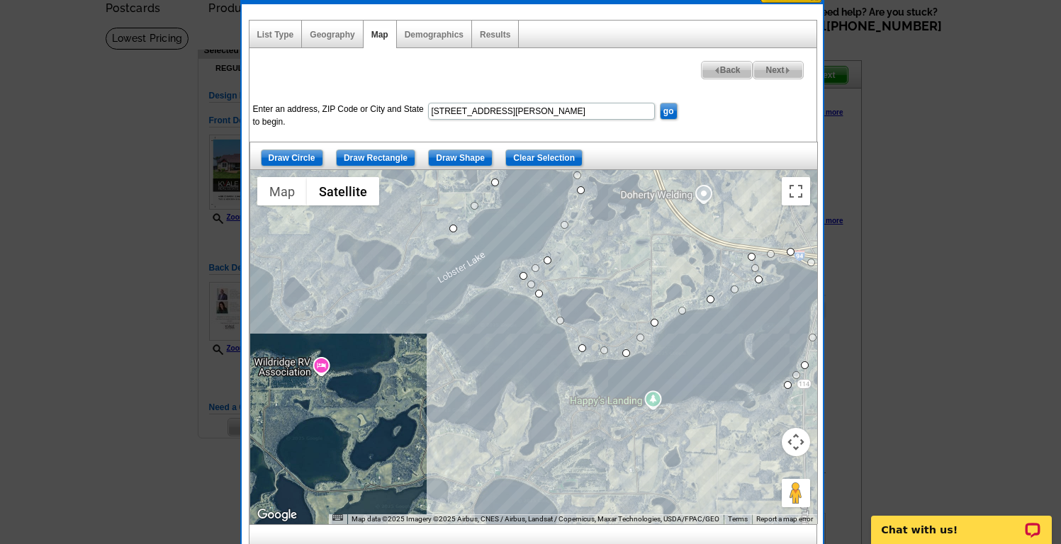
click at [394, 268] on div at bounding box center [533, 347] width 567 height 354
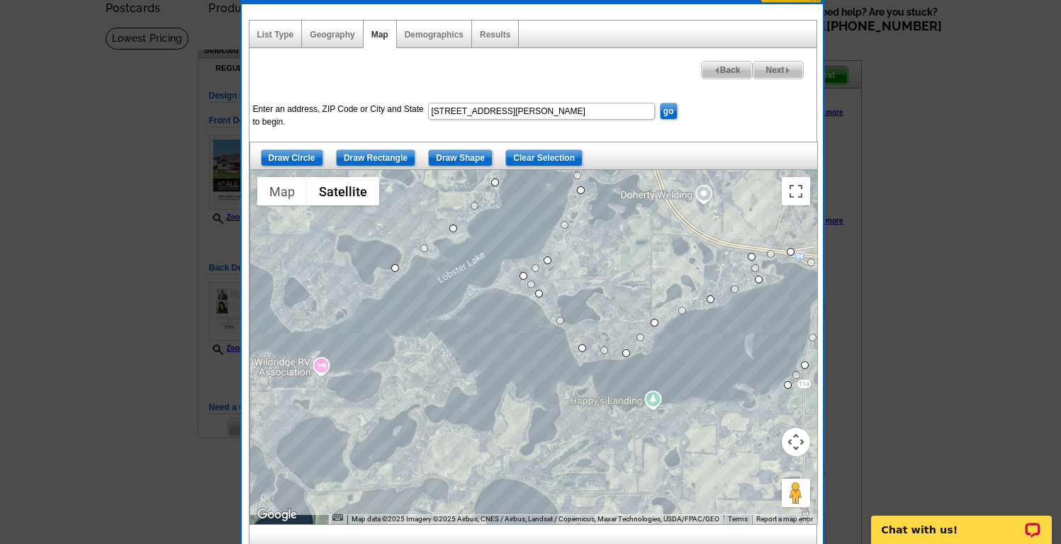
click at [321, 322] on div at bounding box center [533, 347] width 567 height 354
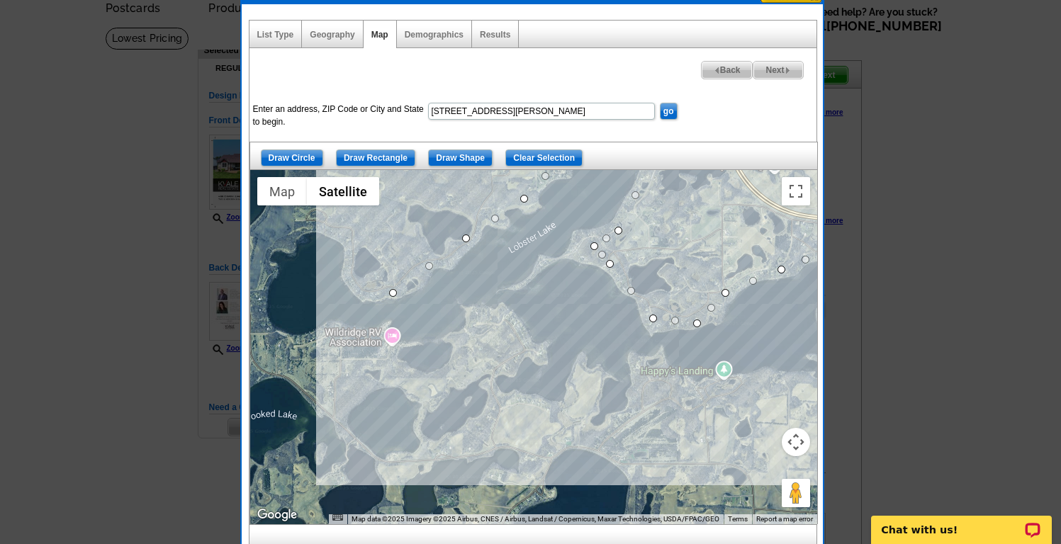
drag, startPoint x: 331, startPoint y: 320, endPoint x: 424, endPoint y: 275, distance: 103.6
click at [424, 275] on div at bounding box center [533, 347] width 567 height 354
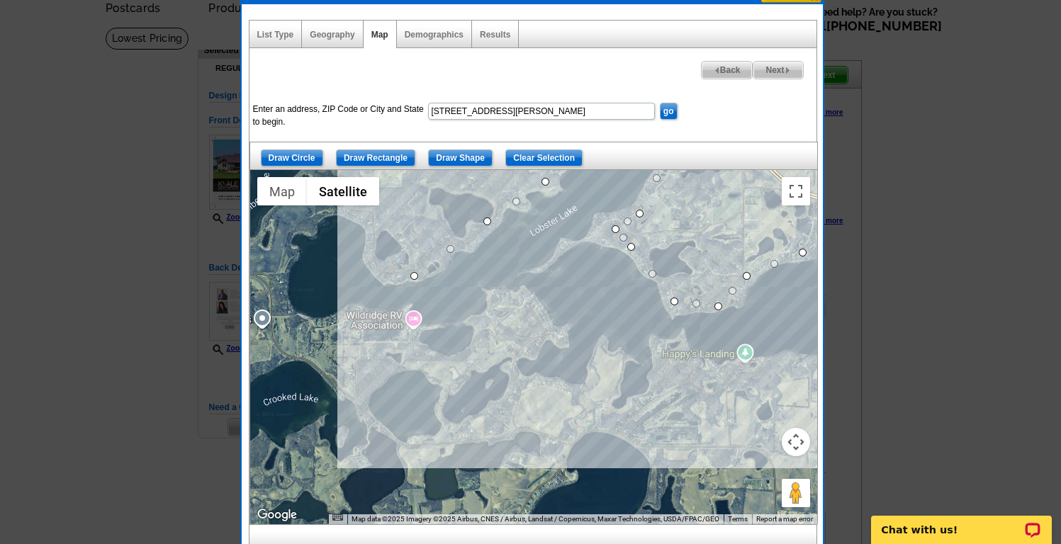
click at [490, 322] on div at bounding box center [533, 347] width 567 height 354
click at [530, 313] on div at bounding box center [533, 347] width 567 height 354
click at [537, 341] on div at bounding box center [533, 347] width 567 height 354
click at [509, 359] on div at bounding box center [533, 347] width 567 height 354
click at [526, 401] on div at bounding box center [533, 347] width 567 height 354
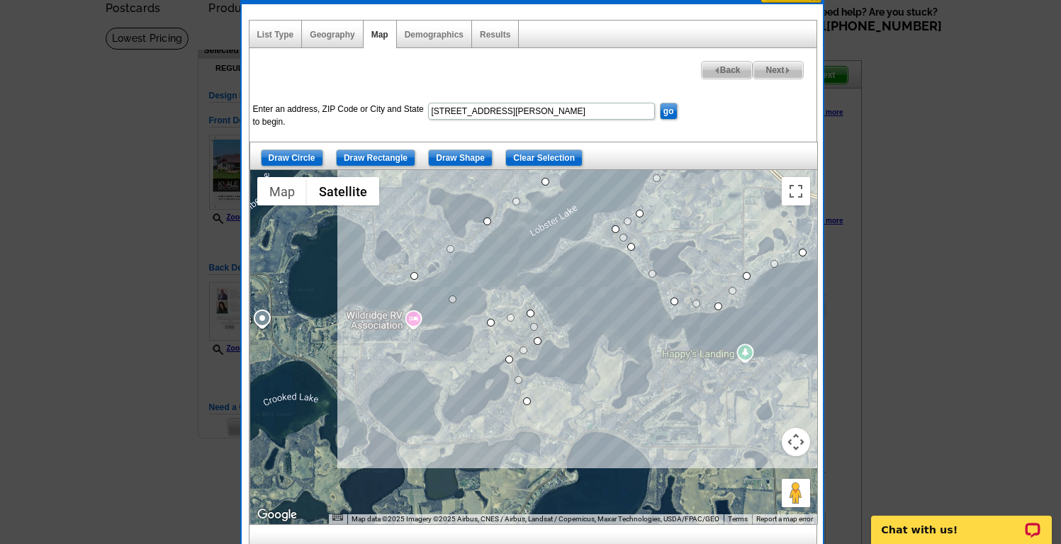
click at [622, 417] on div at bounding box center [533, 347] width 567 height 354
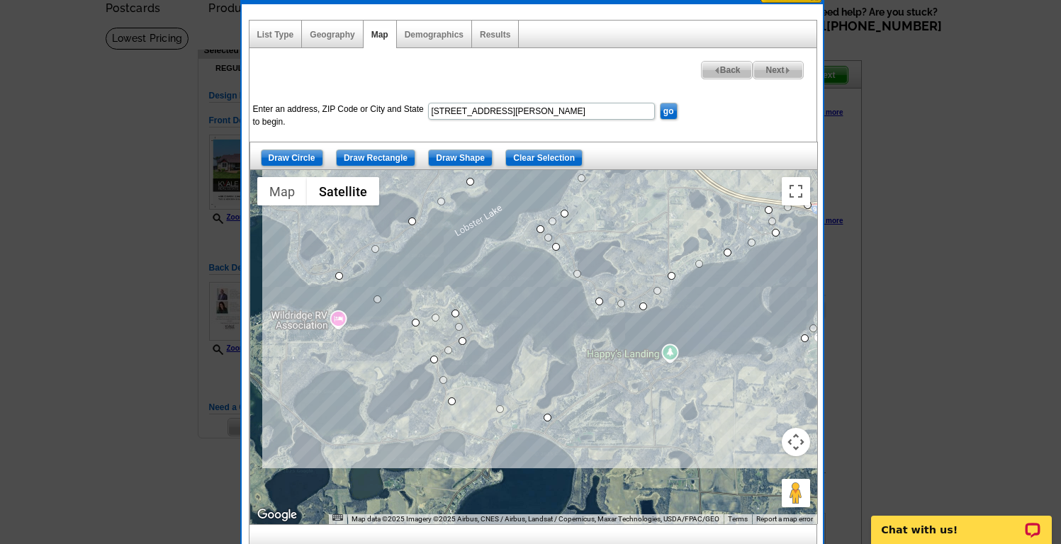
drag, startPoint x: 676, startPoint y: 405, endPoint x: 461, endPoint y: 400, distance: 214.8
click at [461, 400] on div at bounding box center [533, 347] width 567 height 354
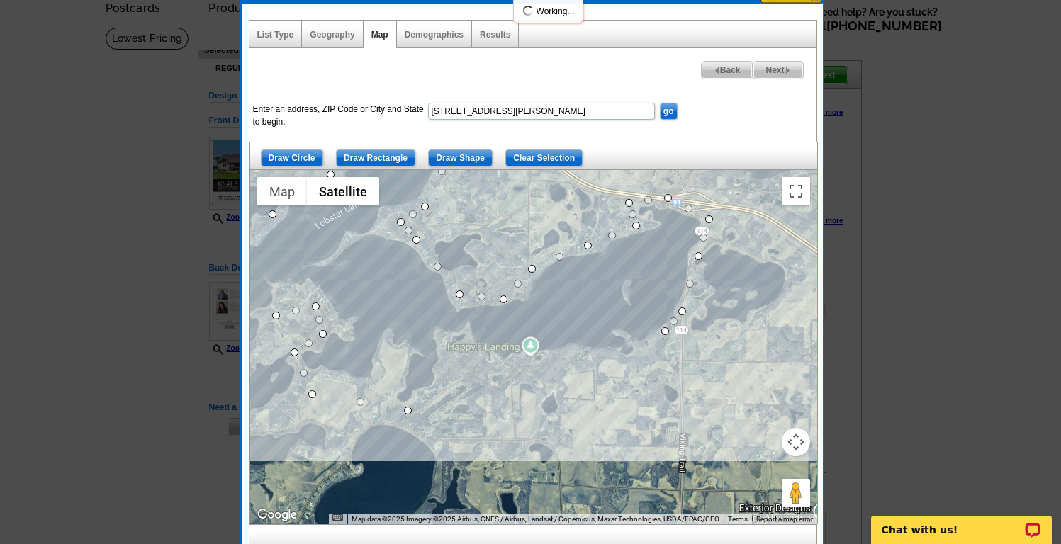
click at [442, 382] on div at bounding box center [533, 347] width 567 height 354
click at [513, 364] on div at bounding box center [533, 347] width 567 height 354
click at [599, 356] on div at bounding box center [533, 347] width 567 height 354
click at [667, 332] on div at bounding box center [533, 347] width 567 height 354
click at [790, 201] on button "Toggle fullscreen view" at bounding box center [796, 191] width 28 height 28
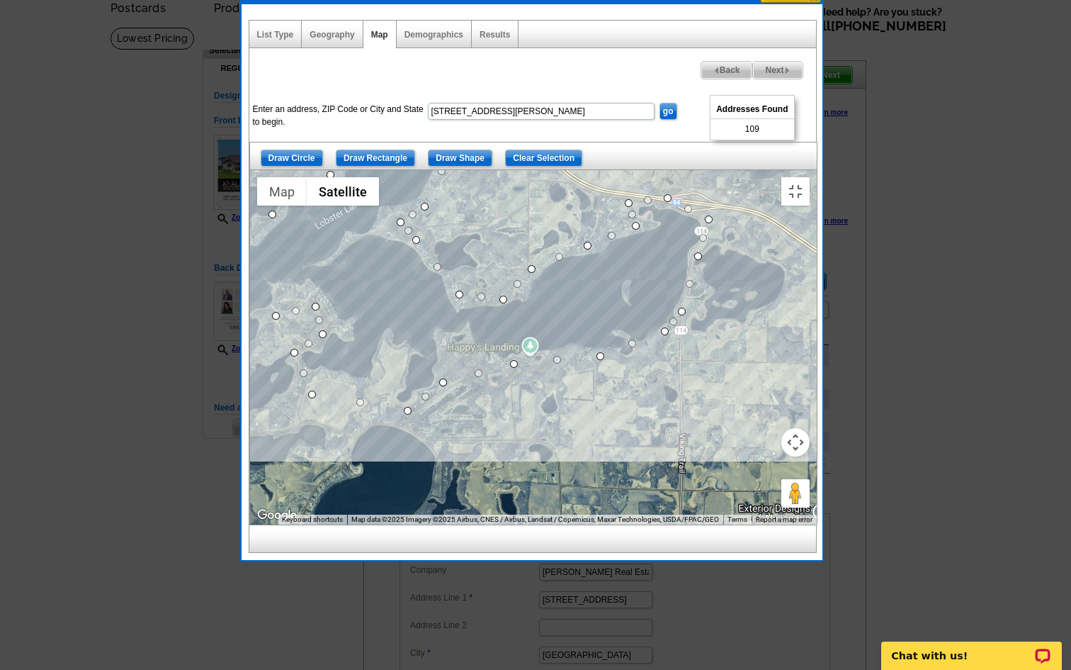
click at [810, 456] on button "Map camera controls" at bounding box center [796, 442] width 28 height 28
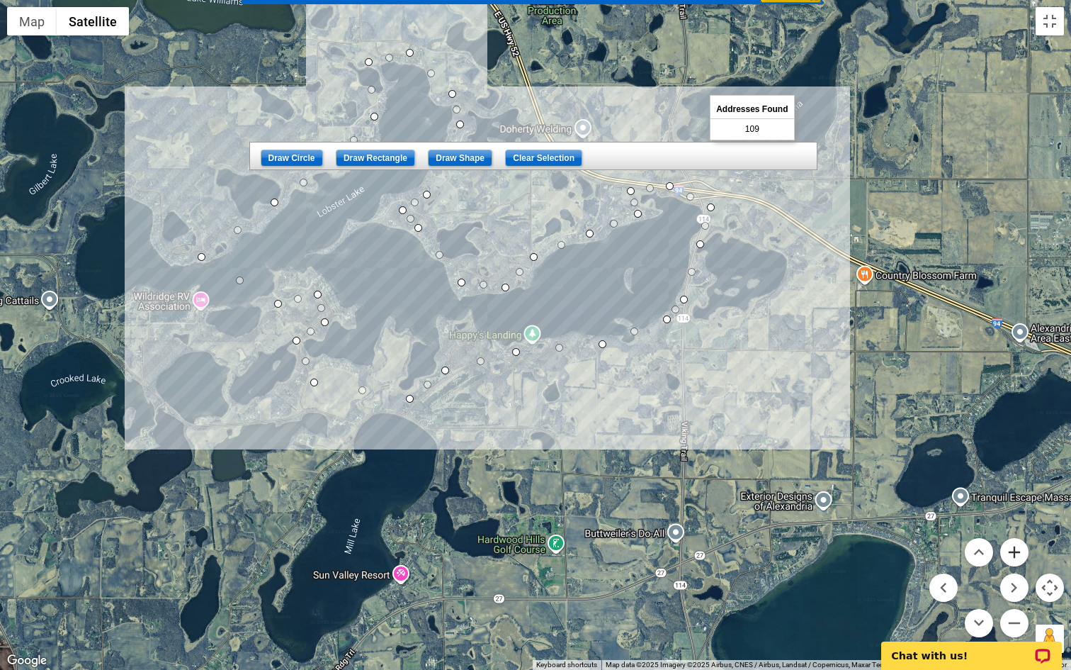
click at [1018, 543] on button "Zoom in" at bounding box center [1015, 552] width 28 height 28
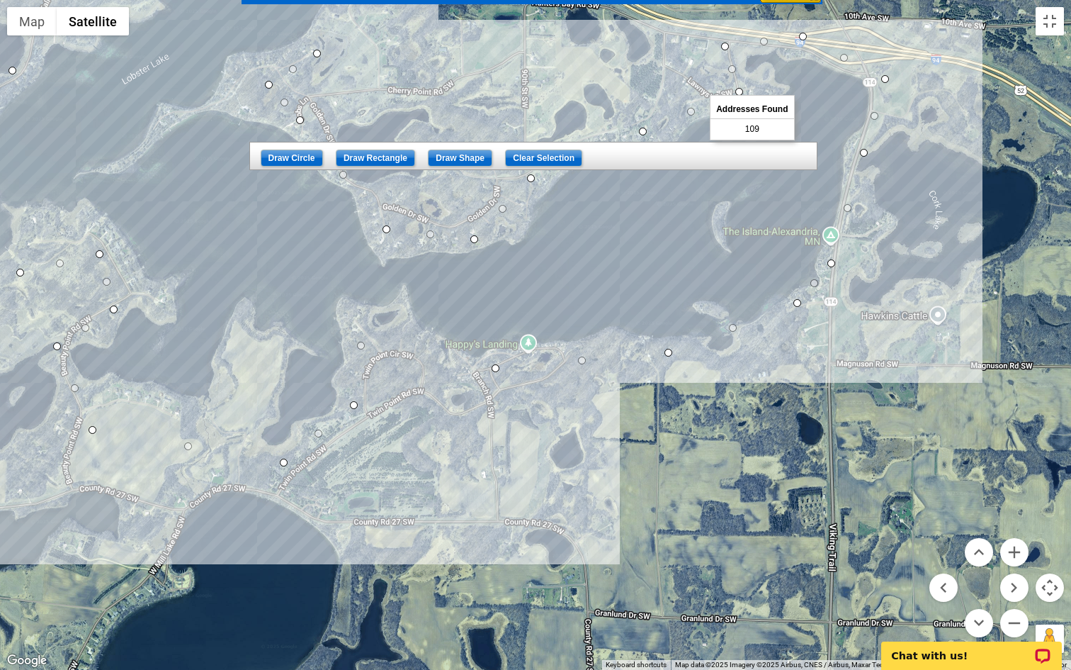
drag, startPoint x: 424, startPoint y: 382, endPoint x: 359, endPoint y: 341, distance: 77.1
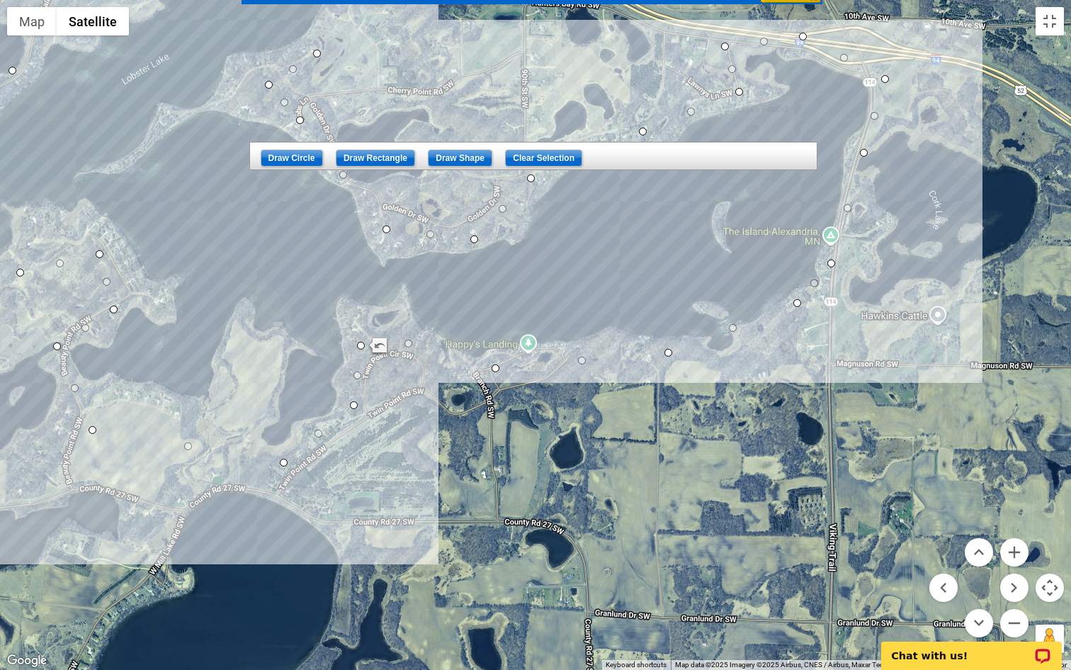
drag, startPoint x: 426, startPoint y: 354, endPoint x: 406, endPoint y: 339, distance: 24.8
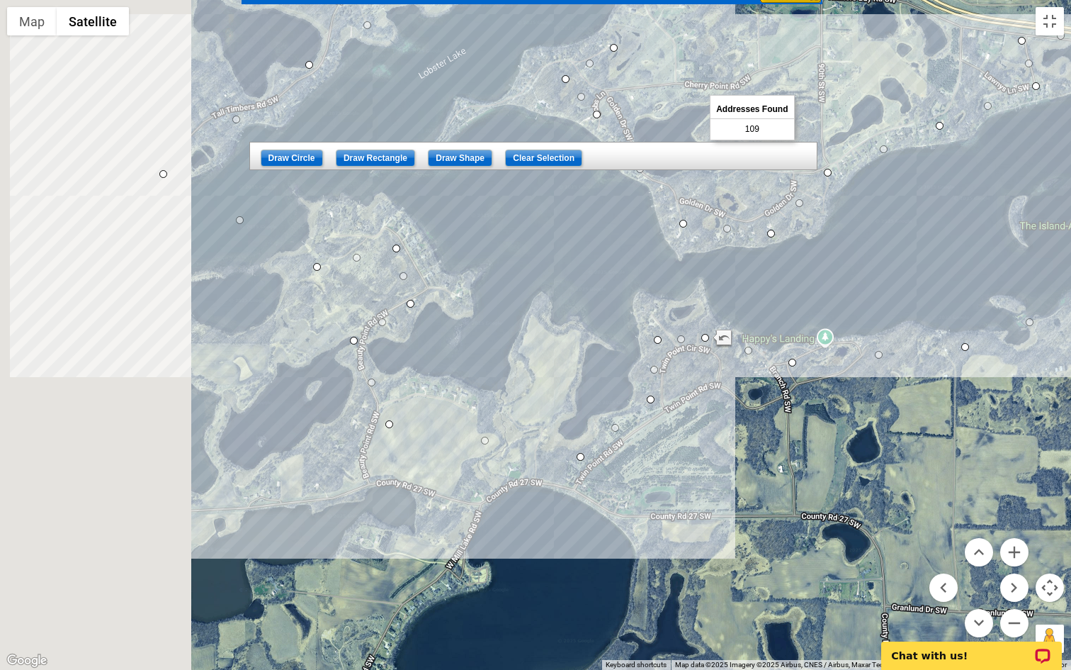
drag, startPoint x: 250, startPoint y: 423, endPoint x: 575, endPoint y: 421, distance: 325.2
click at [575, 421] on div at bounding box center [535, 335] width 1071 height 670
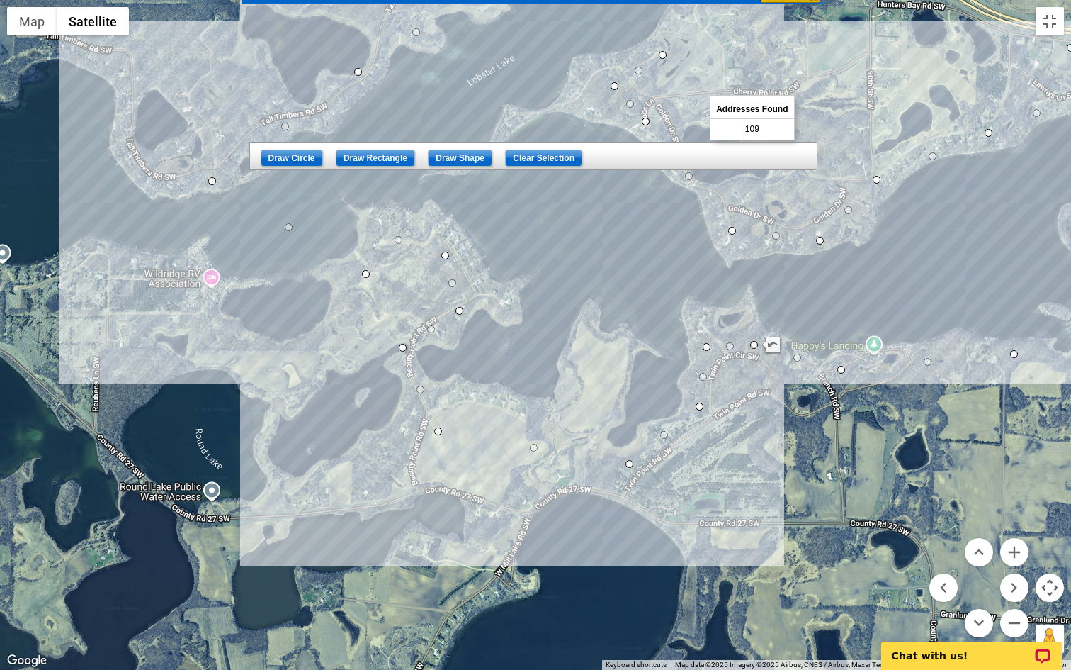
drag, startPoint x: 407, startPoint y: 263, endPoint x: 399, endPoint y: 235, distance: 29.4
drag, startPoint x: 366, startPoint y: 271, endPoint x: 339, endPoint y: 237, distance: 42.9
click at [1043, 29] on button "Toggle fullscreen view" at bounding box center [1050, 21] width 28 height 28
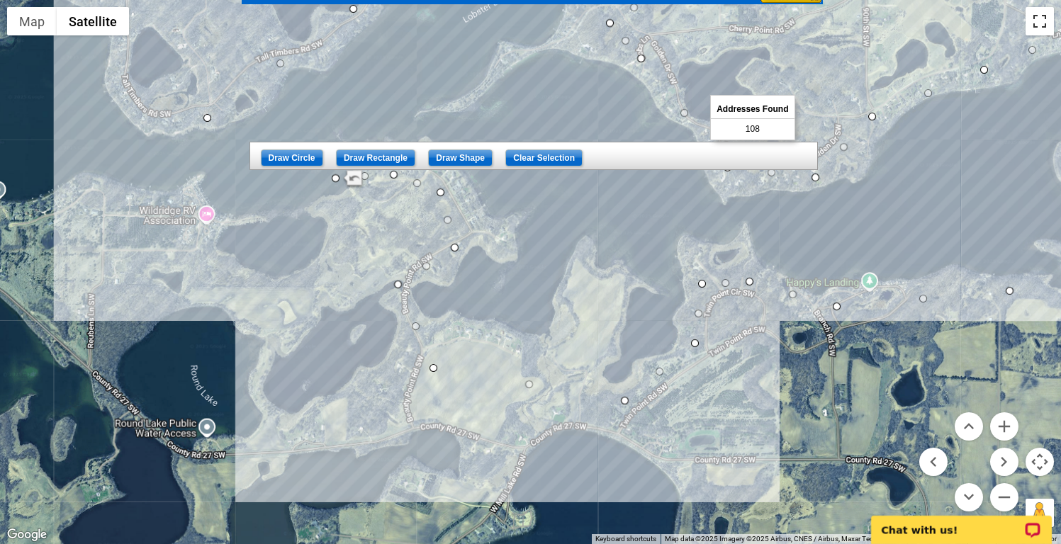
click at [1025, 35] on button "Toggle fullscreen view" at bounding box center [1039, 21] width 28 height 28
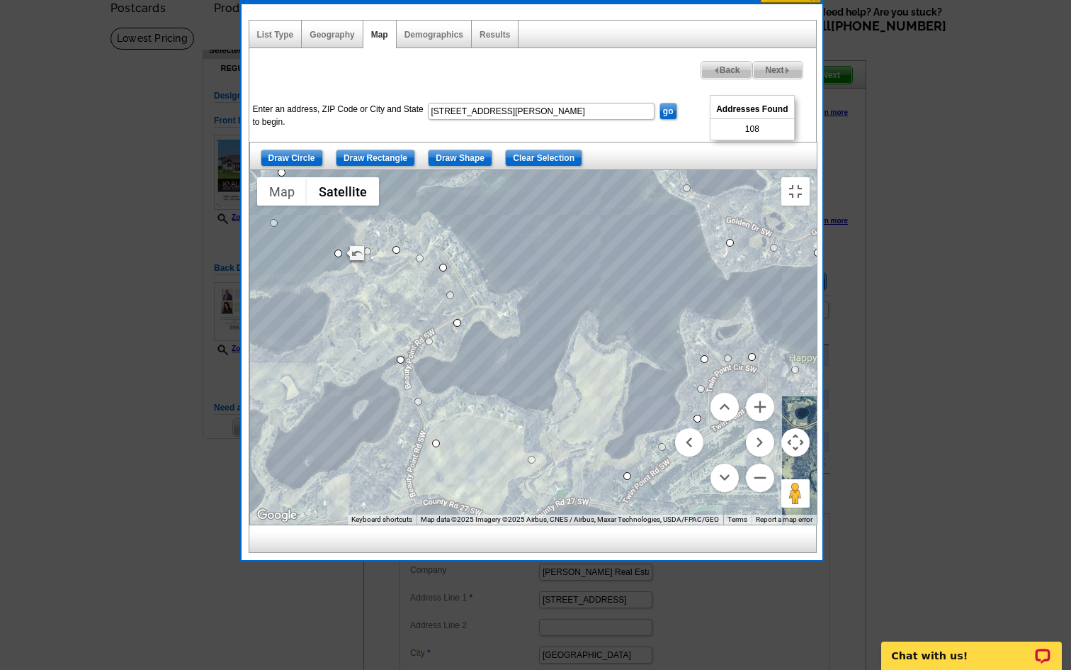
drag, startPoint x: 211, startPoint y: 178, endPoint x: 285, endPoint y: 154, distance: 77.3
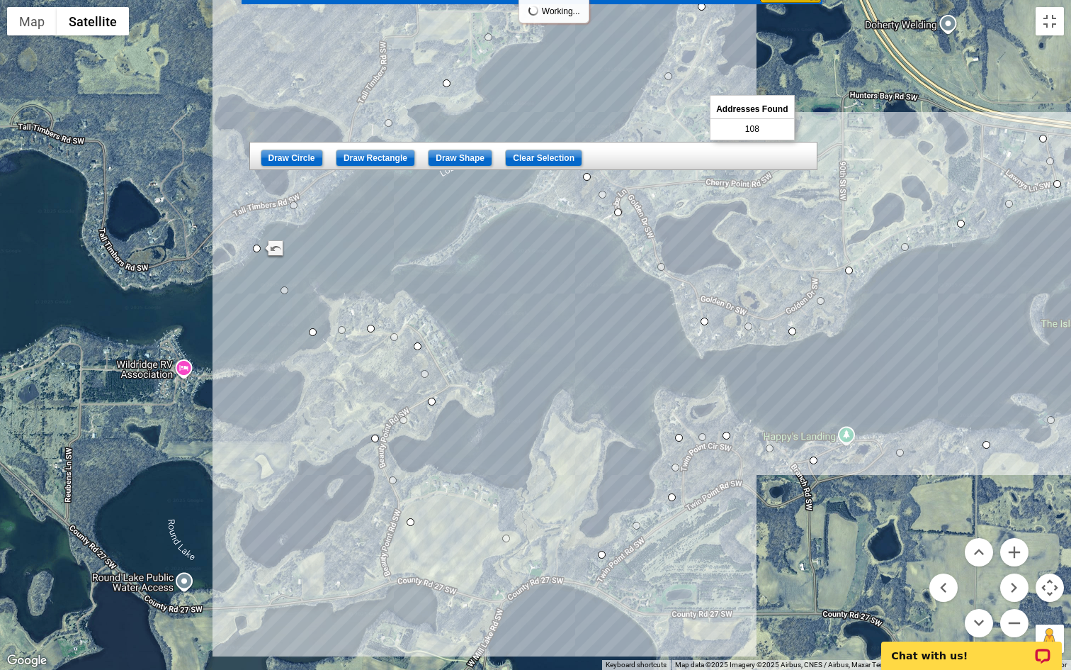
drag, startPoint x: 417, startPoint y: 106, endPoint x: 357, endPoint y: 223, distance: 132.1
click at [358, 223] on div at bounding box center [535, 335] width 1071 height 670
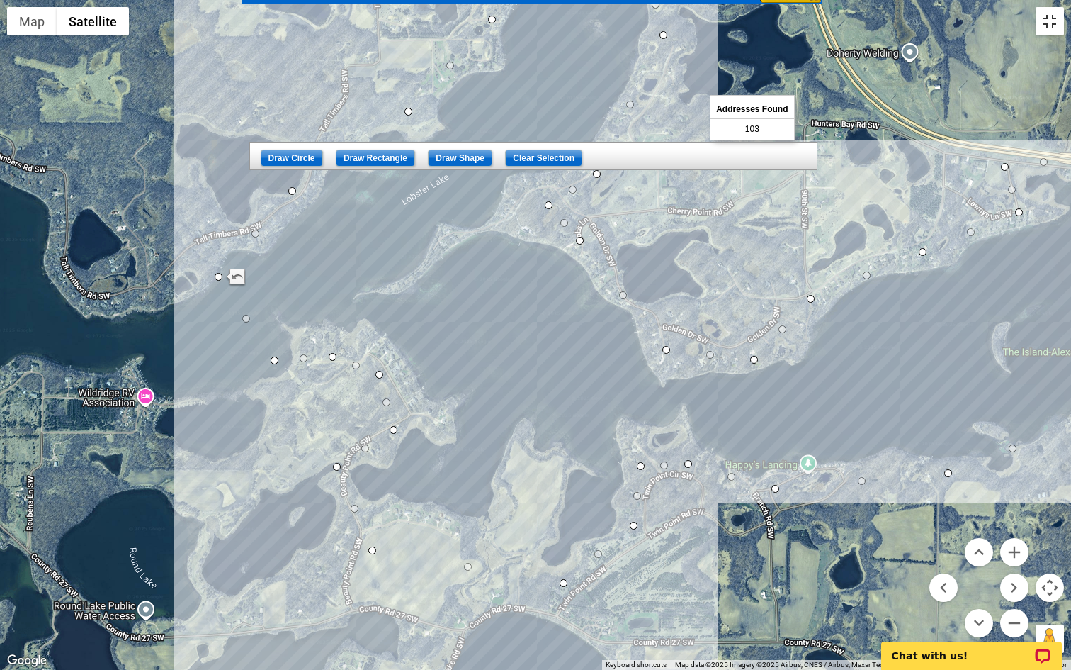
click at [1046, 33] on button "Toggle fullscreen view" at bounding box center [1050, 21] width 28 height 28
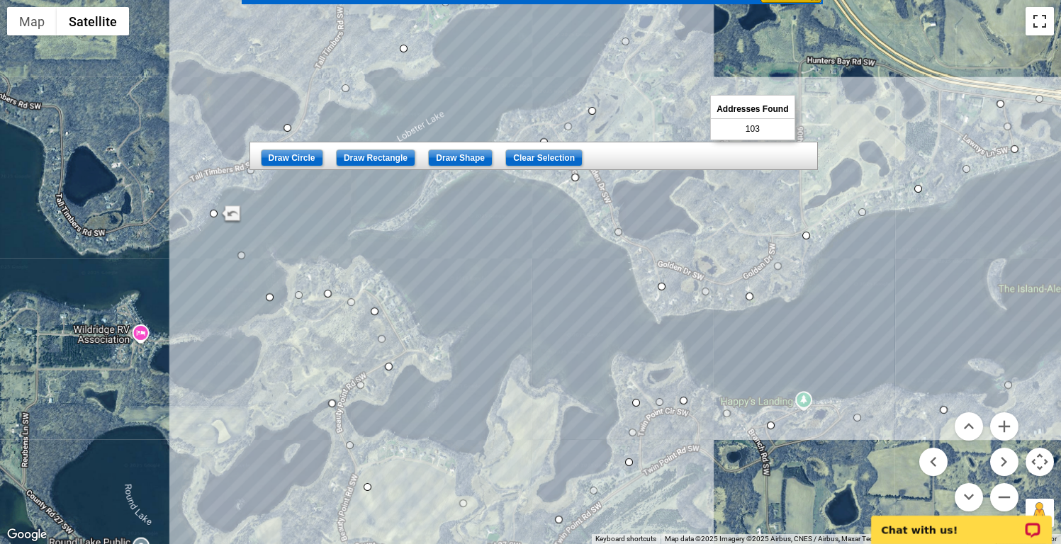
click at [1025, 35] on button "Toggle fullscreen view" at bounding box center [1039, 21] width 28 height 28
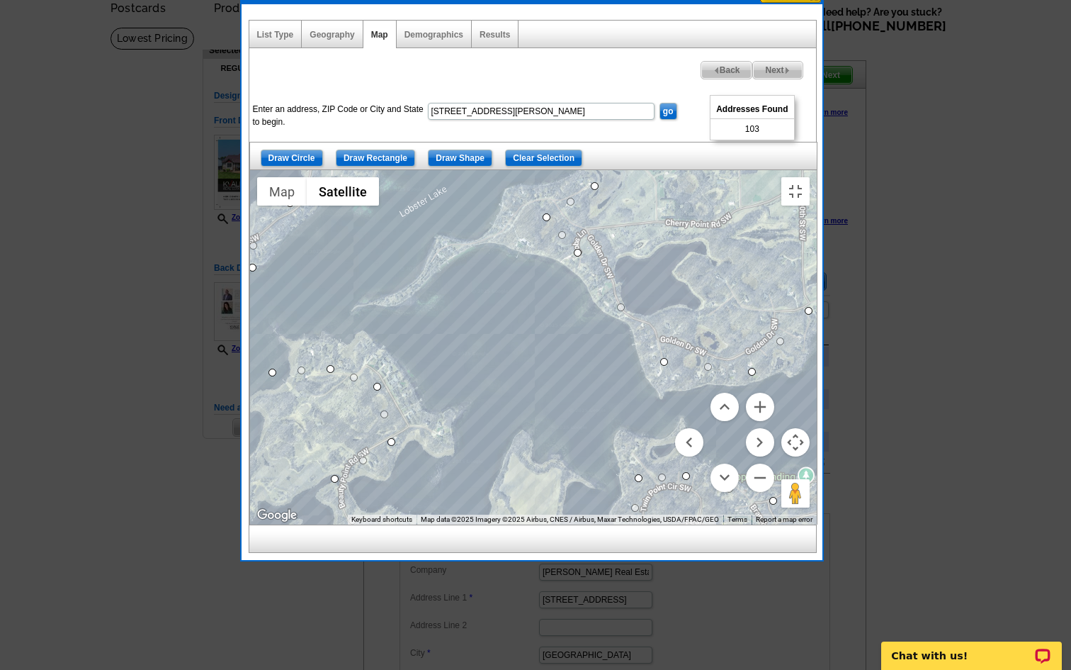
drag, startPoint x: 219, startPoint y: 272, endPoint x: 256, endPoint y: 249, distance: 43.3
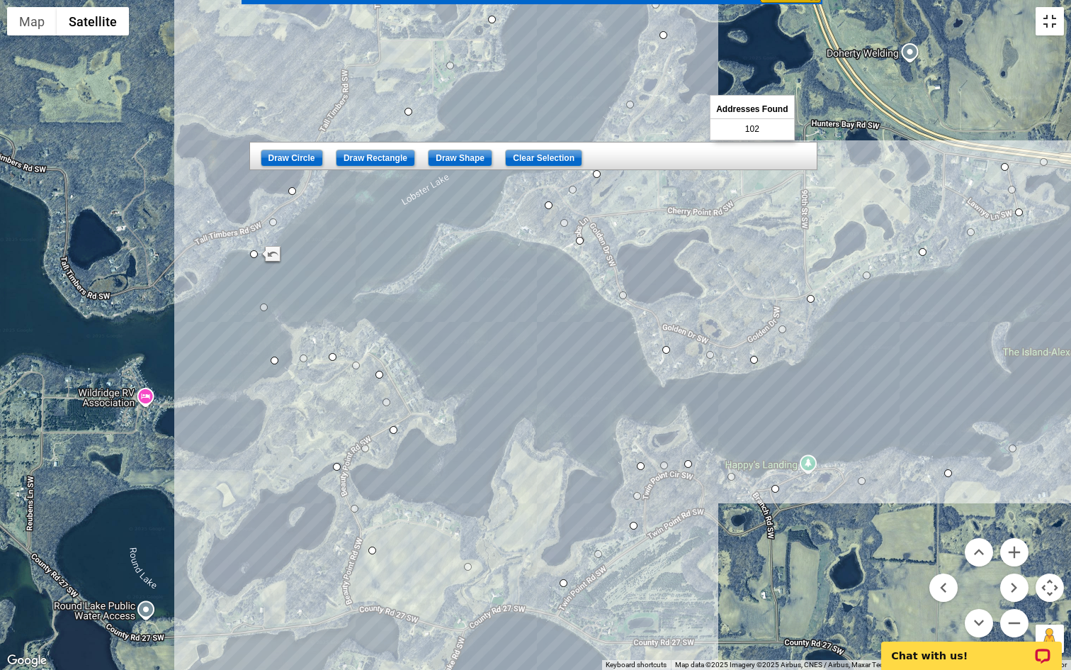
click at [1048, 30] on button "Toggle fullscreen view" at bounding box center [1050, 21] width 28 height 28
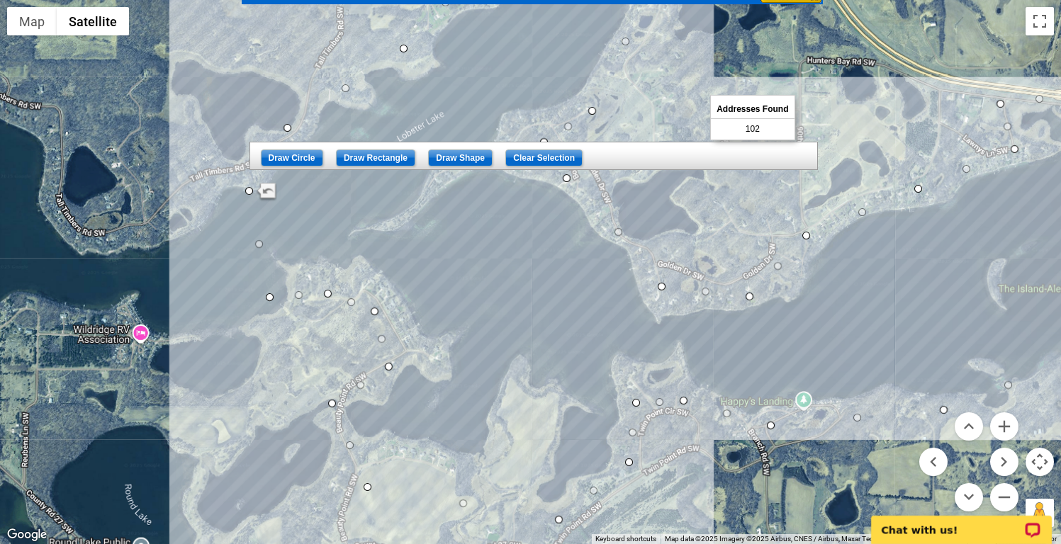
drag, startPoint x: 578, startPoint y: 253, endPoint x: 568, endPoint y: 254, distance: 9.9
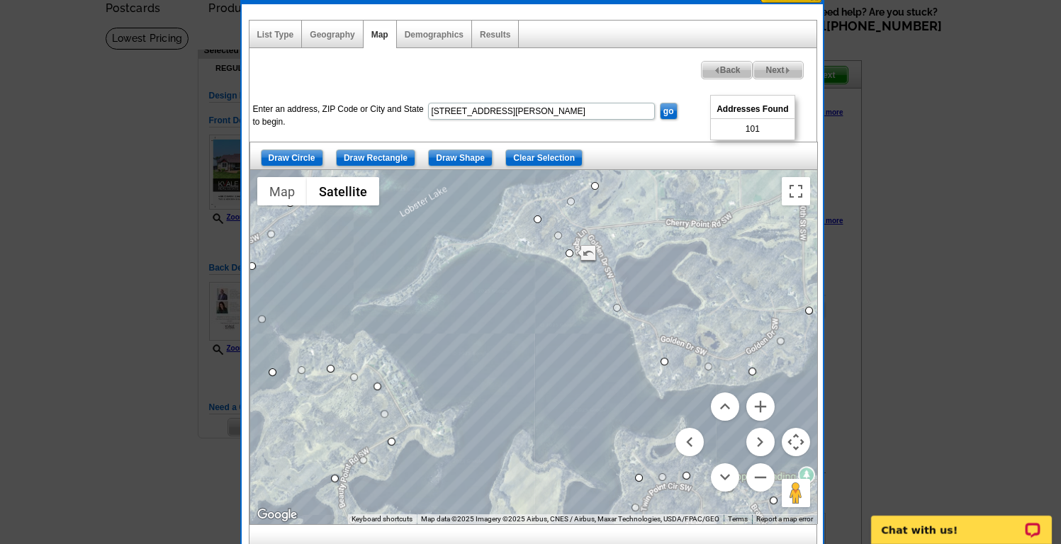
drag, startPoint x: 547, startPoint y: 217, endPoint x: 536, endPoint y: 220, distance: 11.0
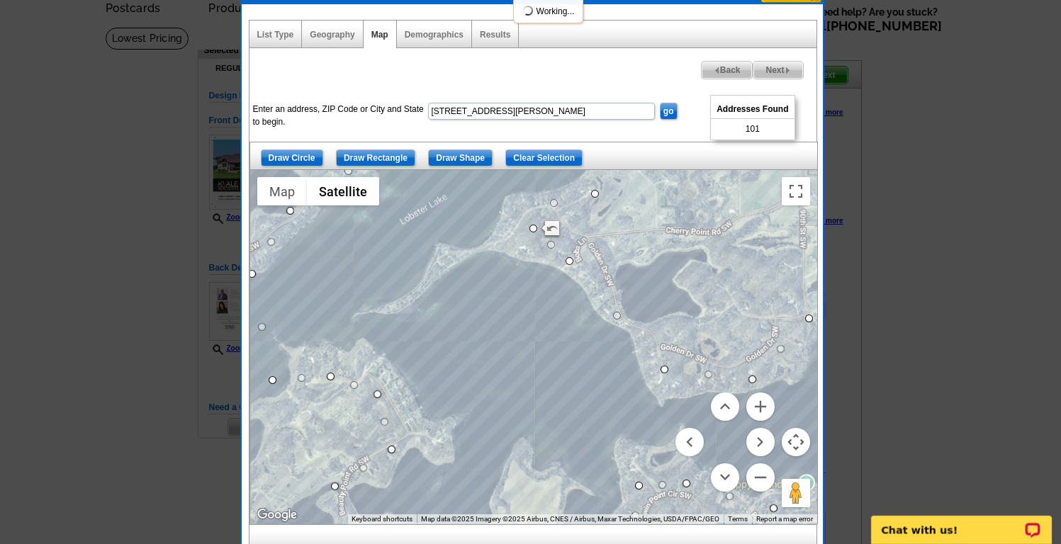
drag, startPoint x: 563, startPoint y: 201, endPoint x: 552, endPoint y: 200, distance: 11.4
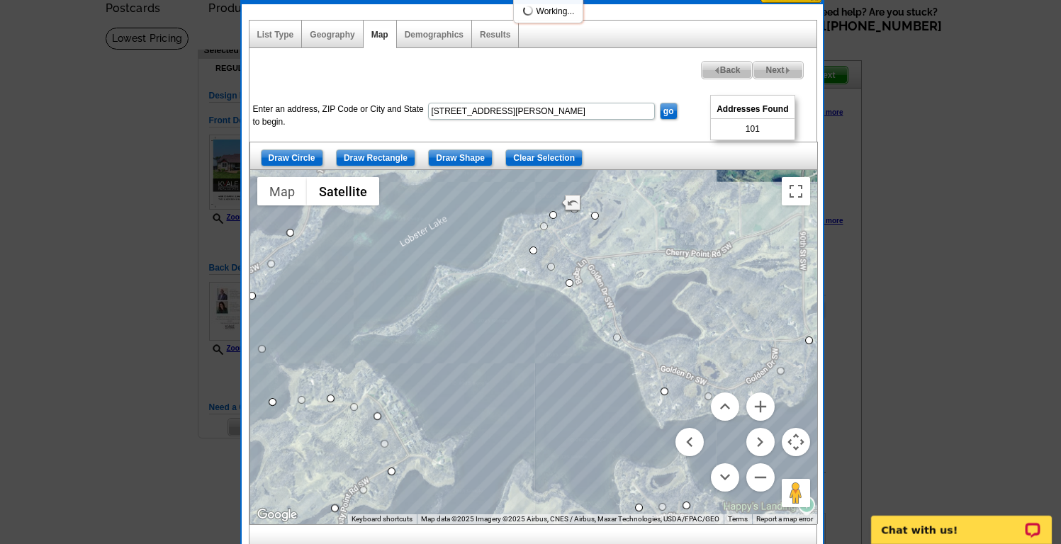
drag, startPoint x: 553, startPoint y: 202, endPoint x: 551, endPoint y: 219, distance: 17.1
drag, startPoint x: 541, startPoint y: 234, endPoint x: 522, endPoint y: 234, distance: 19.8
click at [774, 66] on span "Next" at bounding box center [777, 70] width 49 height 17
select select
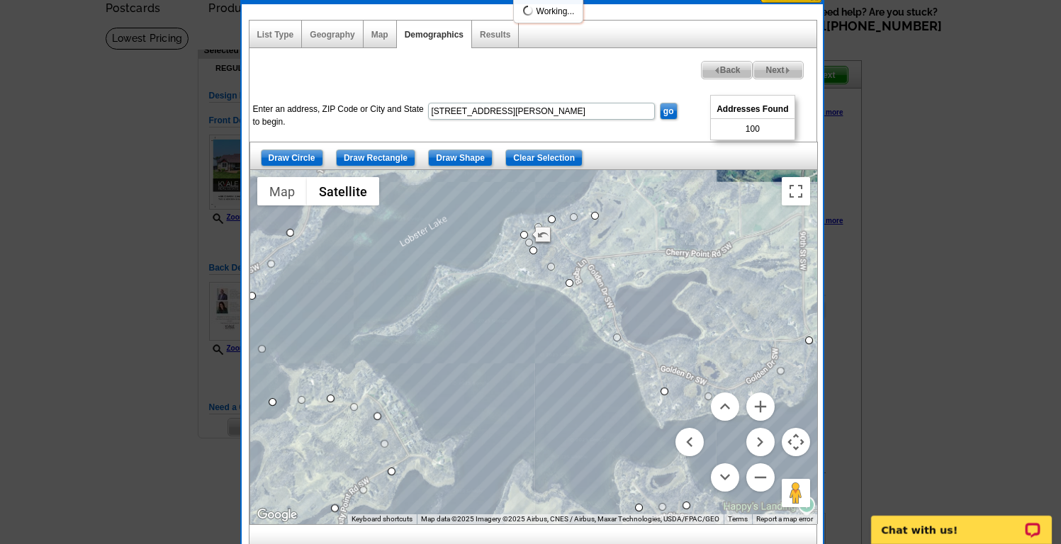
select select
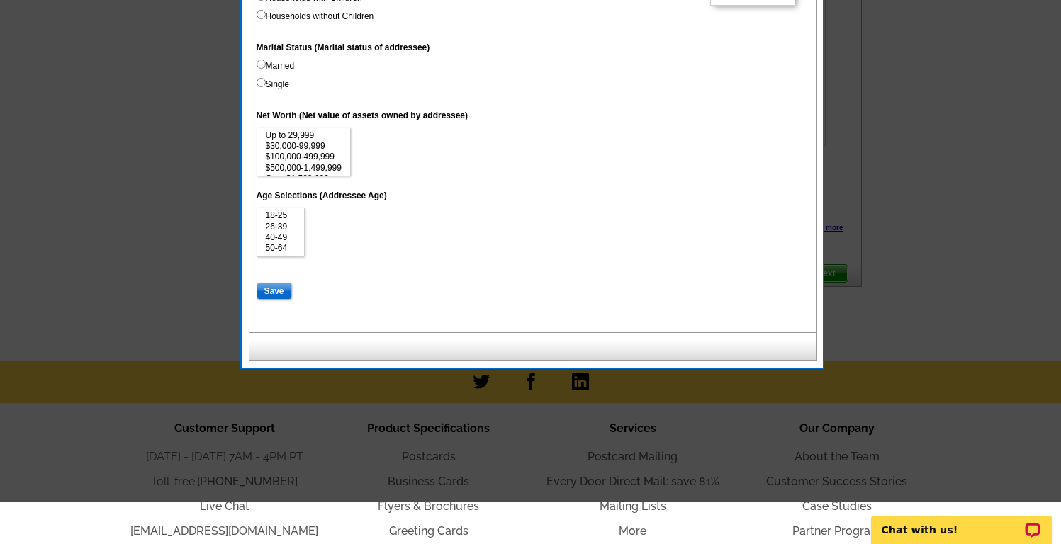
scroll to position [732, 0]
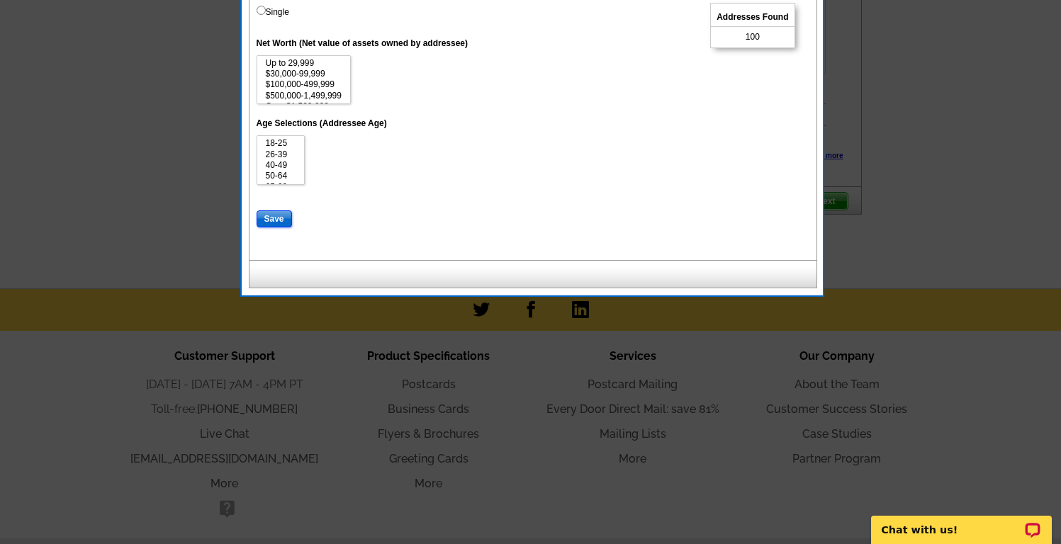
click at [275, 220] on input "Save" at bounding box center [274, 218] width 35 height 17
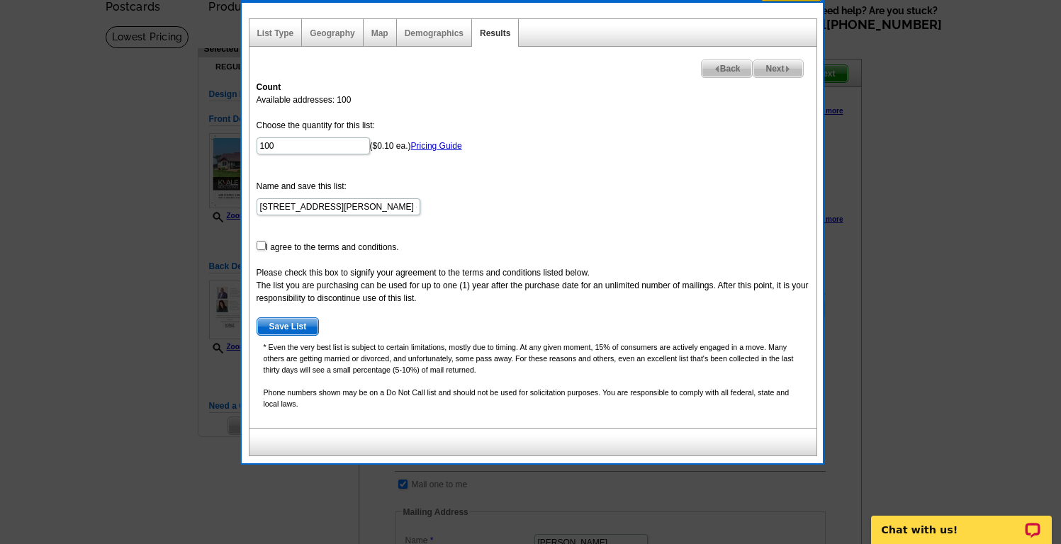
scroll to position [59, 0]
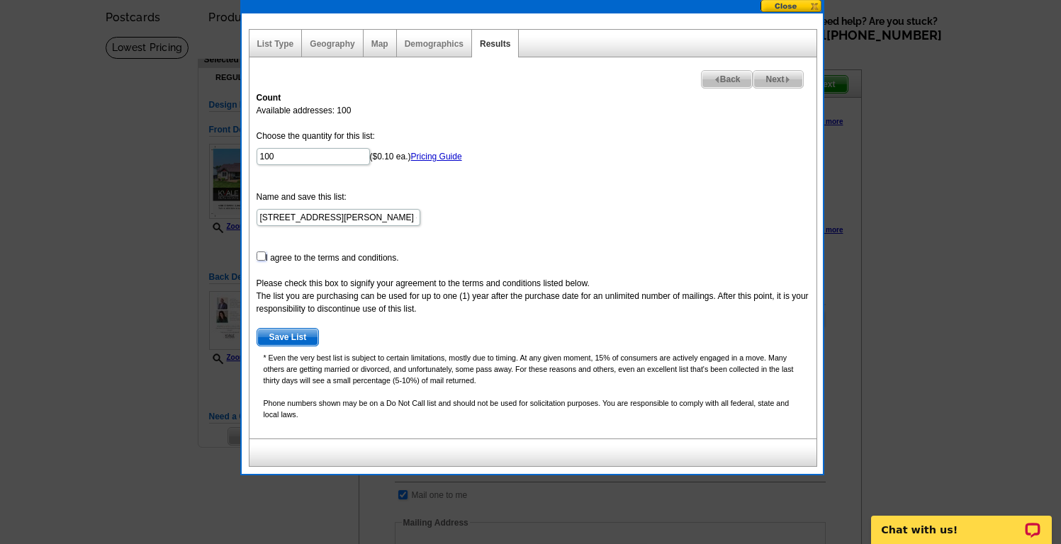
click at [258, 256] on input "checkbox" at bounding box center [261, 256] width 9 height 9
checkbox input "true"
click at [292, 334] on span "Save List" at bounding box center [288, 337] width 62 height 17
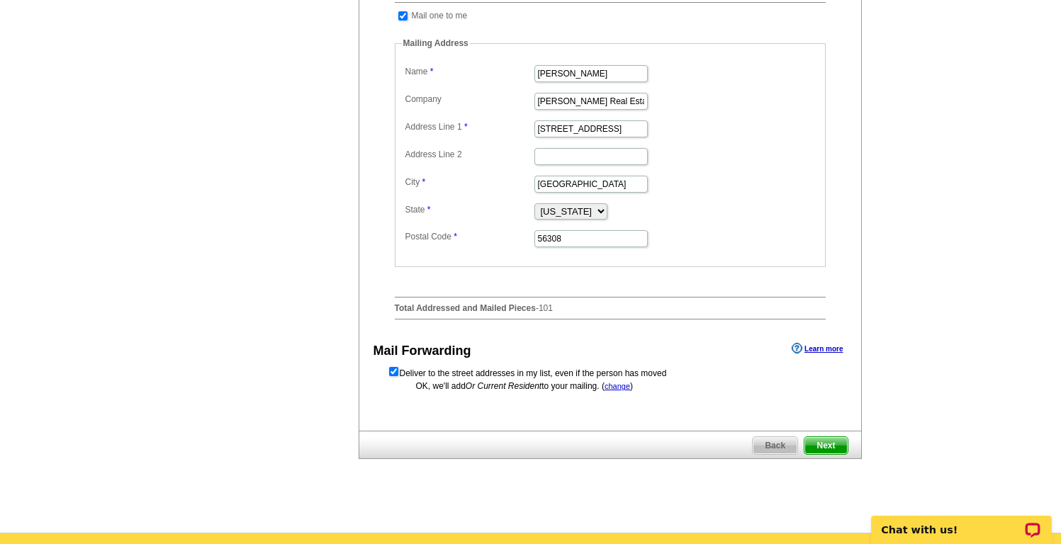
scroll to position [546, 0]
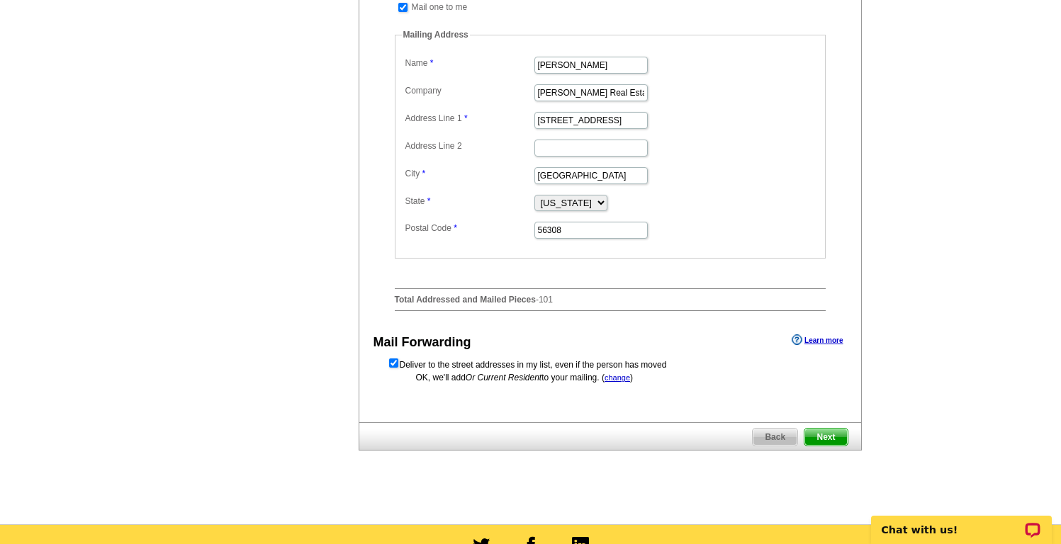
click at [818, 446] on span "Next" at bounding box center [825, 437] width 43 height 17
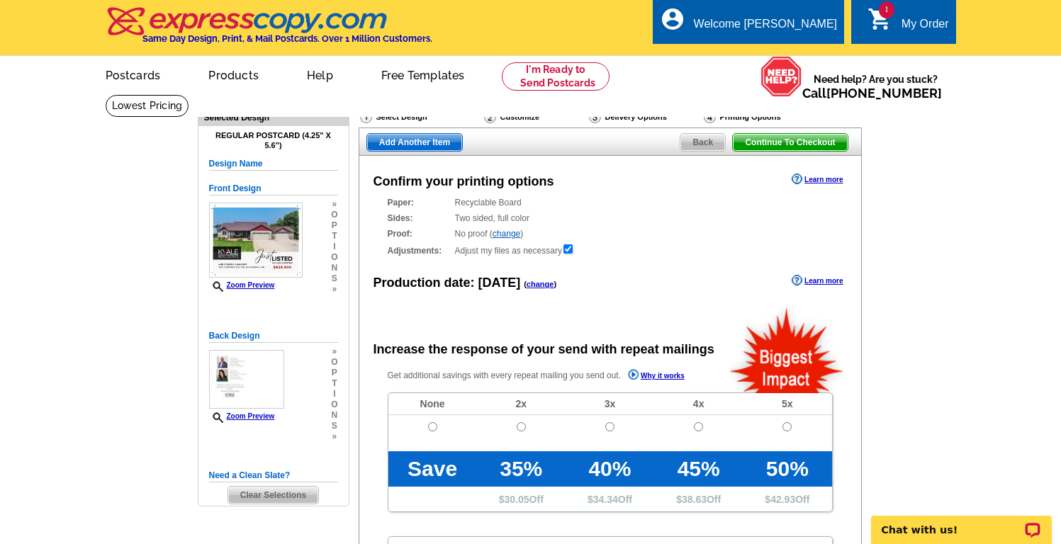
radio input "false"
click at [432, 426] on input "radio" at bounding box center [432, 426] width 9 height 9
radio input "true"
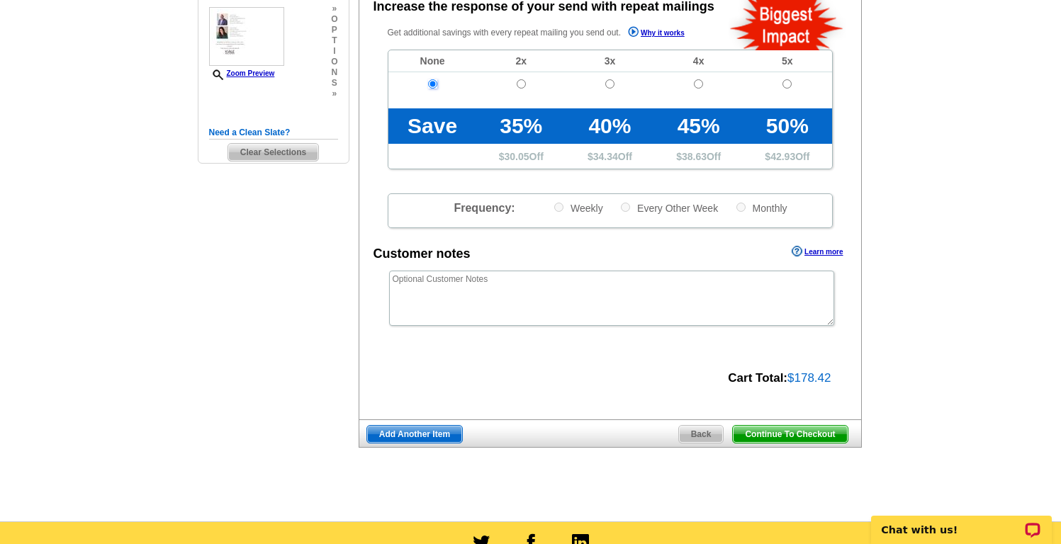
scroll to position [388, 0]
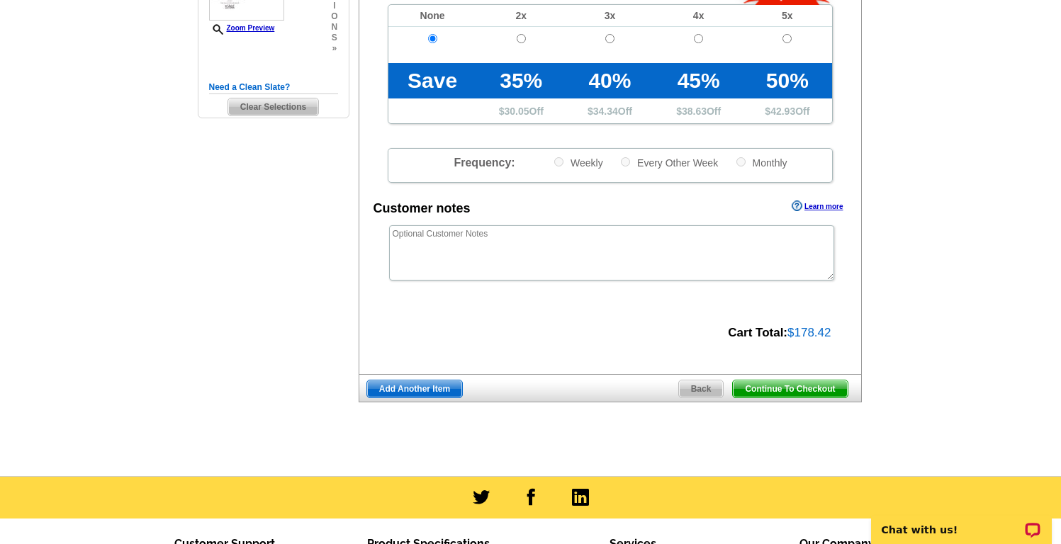
click at [780, 388] on span "Continue To Checkout" at bounding box center [790, 389] width 114 height 17
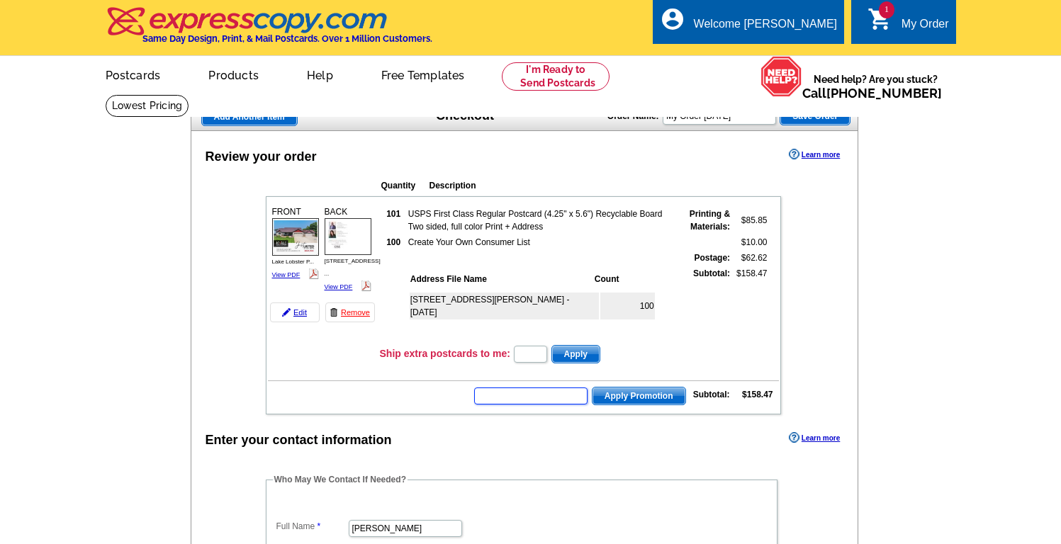
click at [536, 394] on input "text" at bounding box center [530, 396] width 113 height 17
click at [532, 402] on input "text" at bounding box center [530, 396] width 113 height 17
type input "GROW0825"
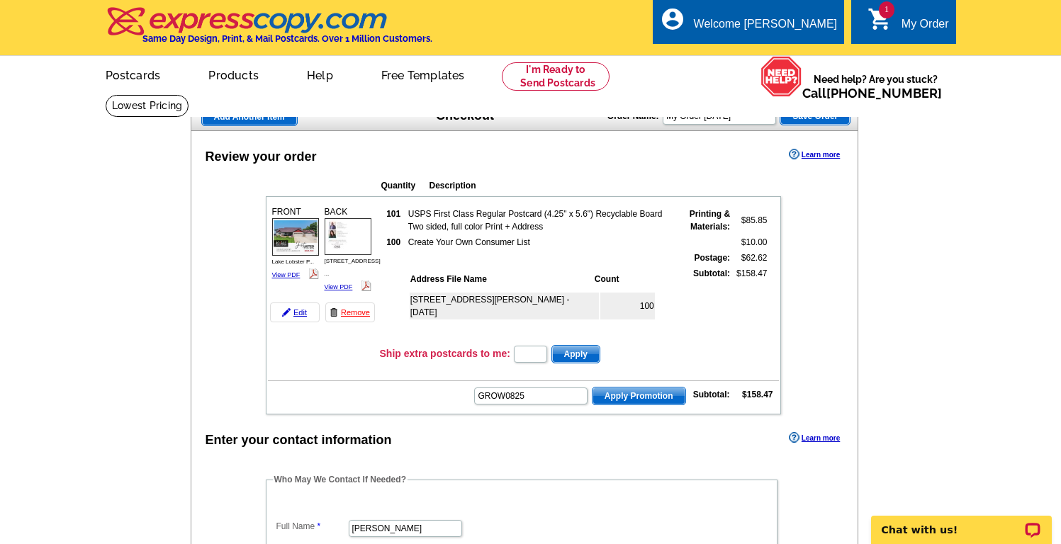
click at [646, 393] on span "Apply Promotion" at bounding box center [638, 396] width 93 height 17
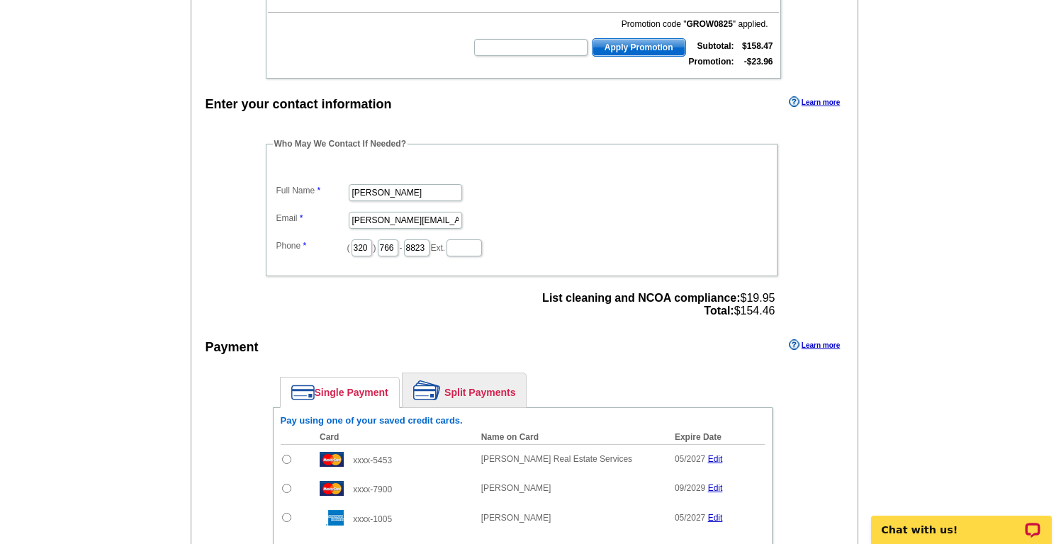
scroll to position [385, 0]
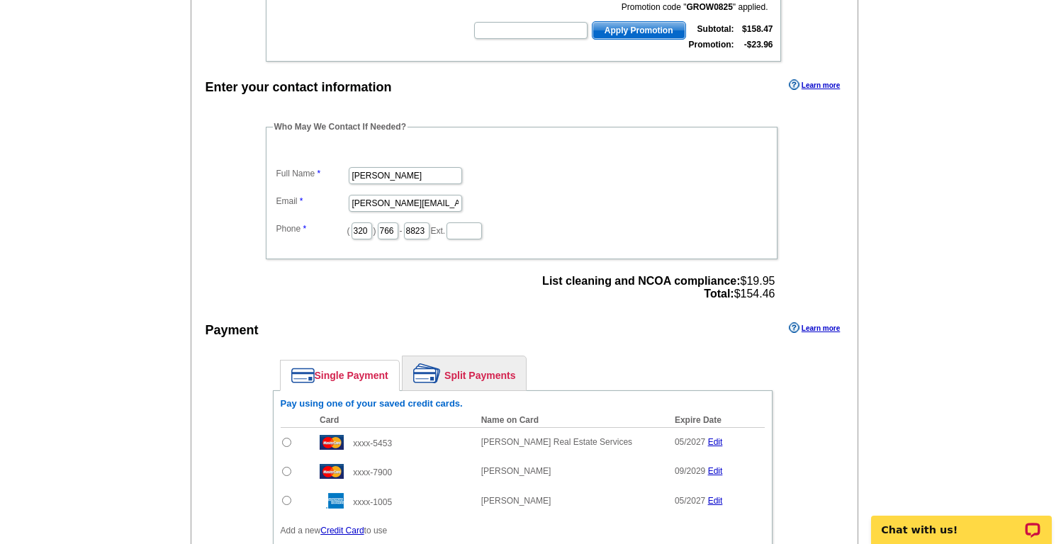
click at [287, 441] on input "radio" at bounding box center [286, 442] width 9 height 9
radio input "true"
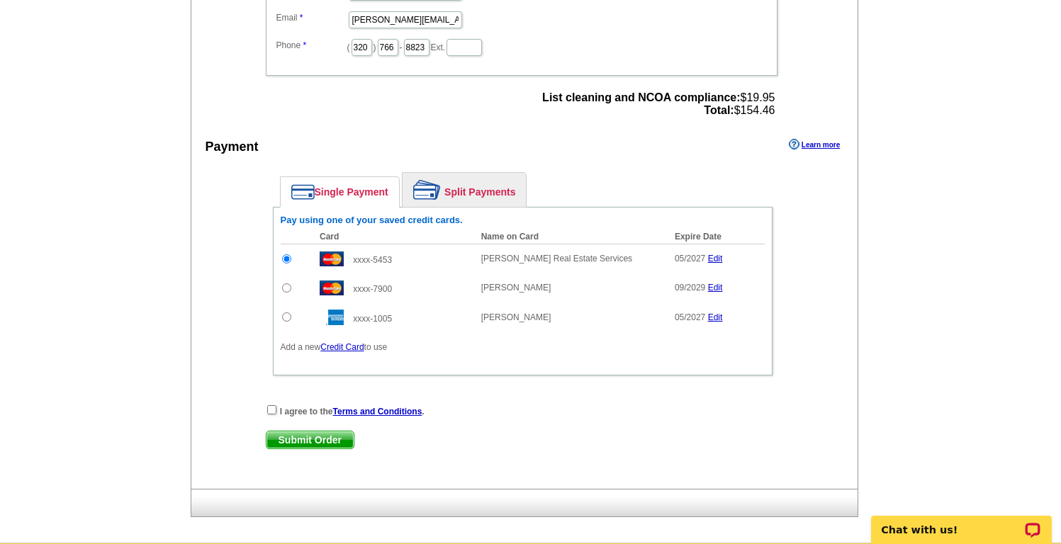
scroll to position [583, 0]
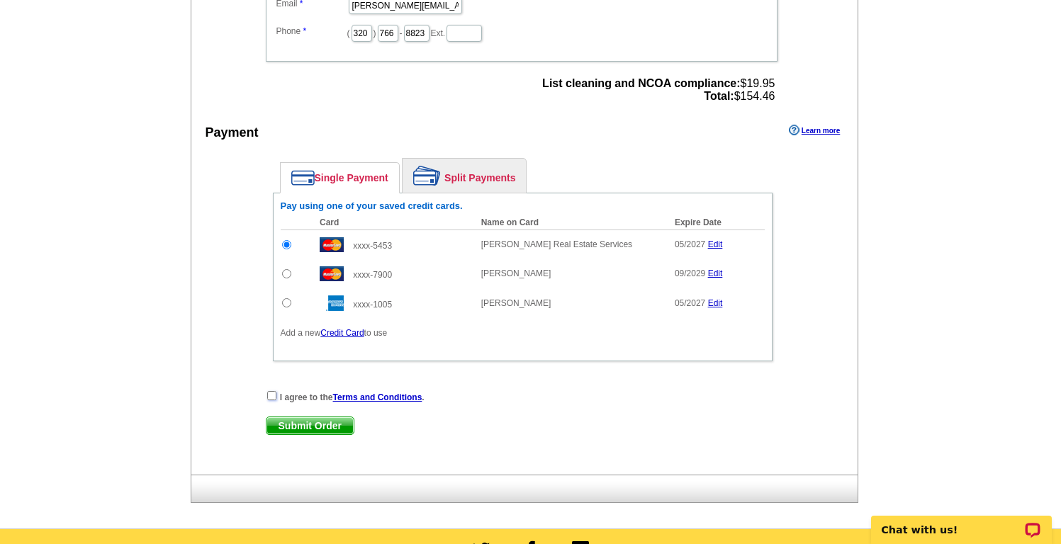
click at [270, 395] on input "checkbox" at bounding box center [271, 395] width 9 height 9
checkbox input "true"
click at [286, 424] on span "Submit Order" at bounding box center [309, 425] width 87 height 17
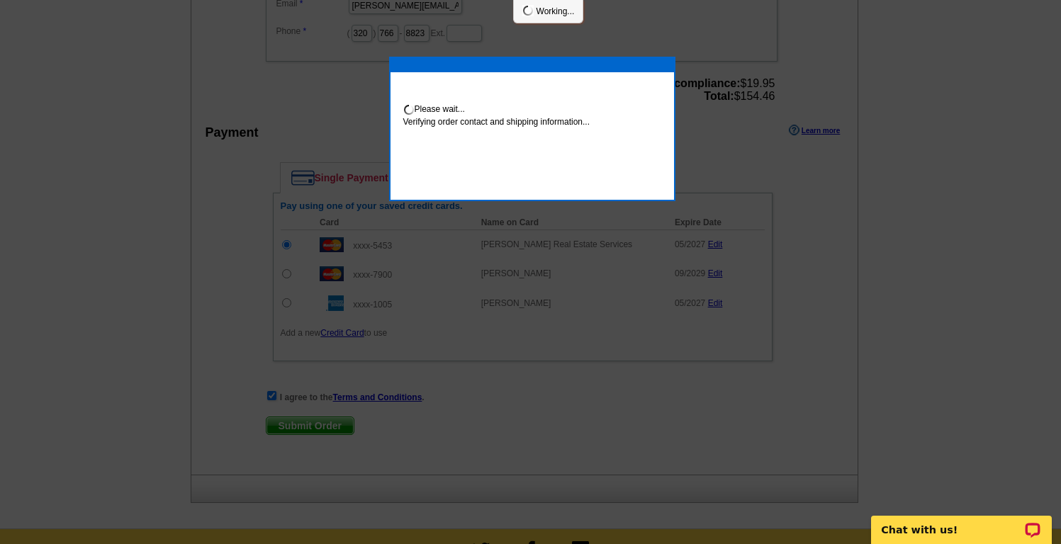
scroll to position [577, 0]
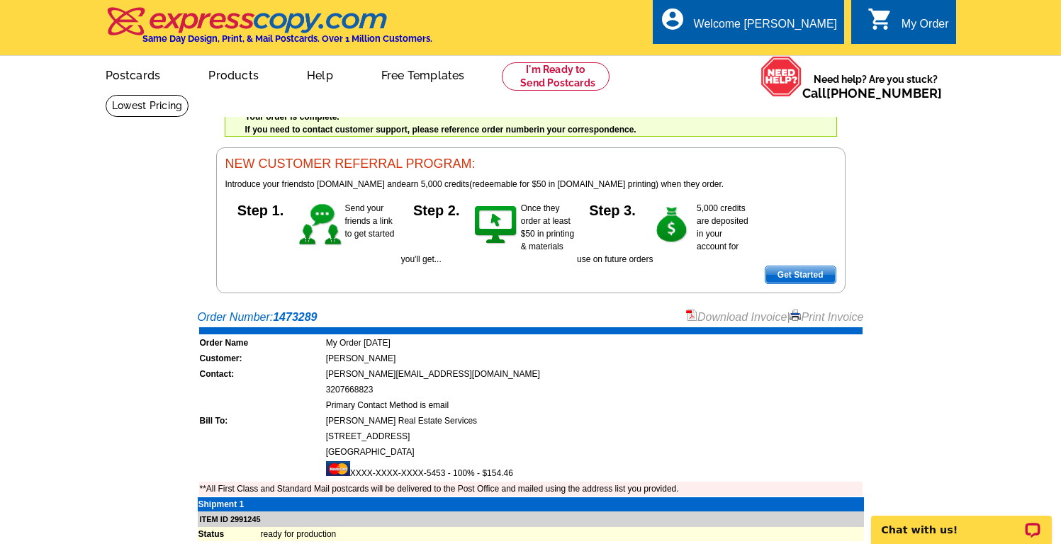
click at [723, 316] on link "Download Invoice" at bounding box center [736, 317] width 101 height 12
